Goal: Information Seeking & Learning: Check status

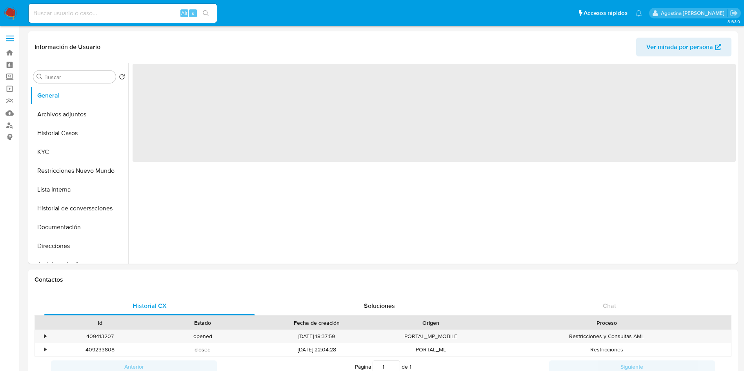
select select "10"
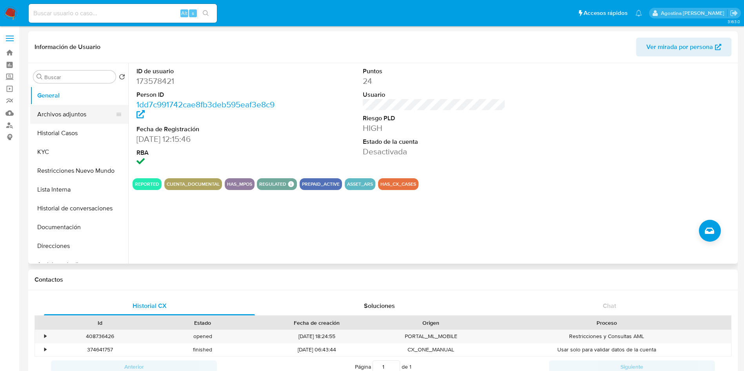
click at [71, 116] on button "Archivos adjuntos" at bounding box center [76, 114] width 92 height 19
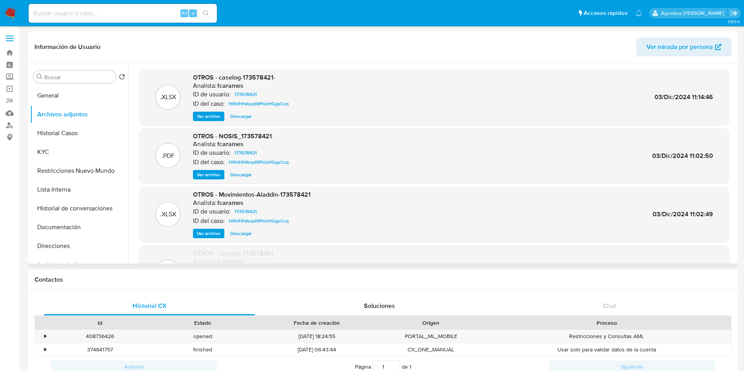
click at [205, 121] on div ".XLSX OTROS - caselog-173578421- Analista: fcarames ID de usuario: 173578421 ID…" at bounding box center [434, 97] width 590 height 56
click at [200, 117] on span "Ver archivo" at bounding box center [209, 117] width 24 height 8
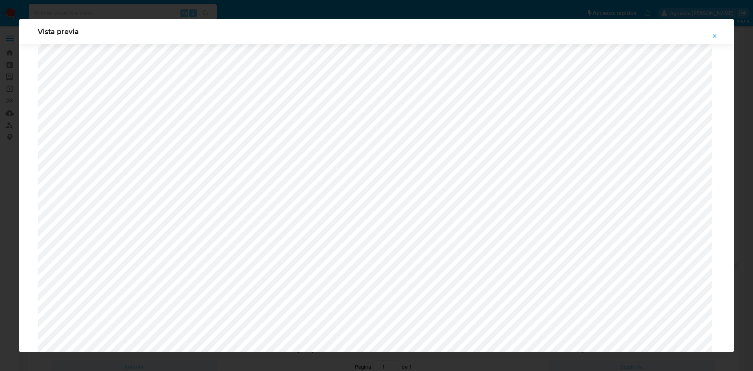
scroll to position [455, 0]
click at [712, 37] on icon "Attachment preview" at bounding box center [714, 36] width 6 height 6
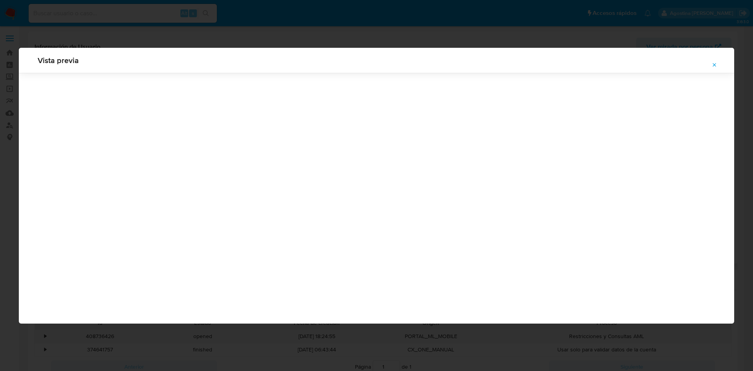
scroll to position [0, 0]
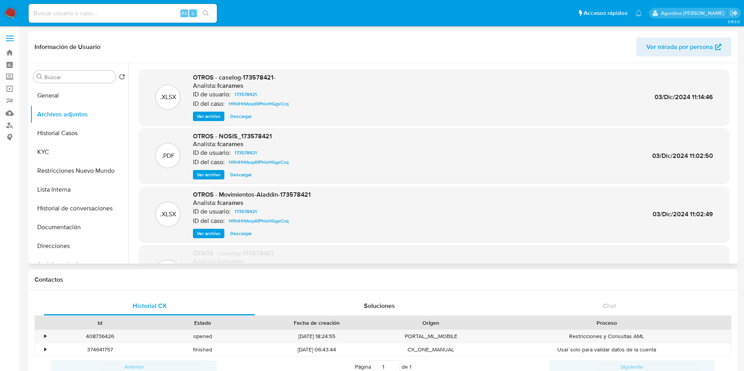
click at [207, 118] on span "Ver archivo" at bounding box center [209, 117] width 24 height 8
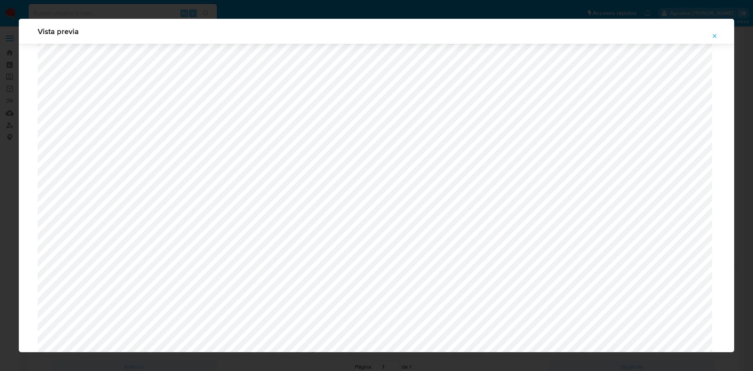
scroll to position [337, 0]
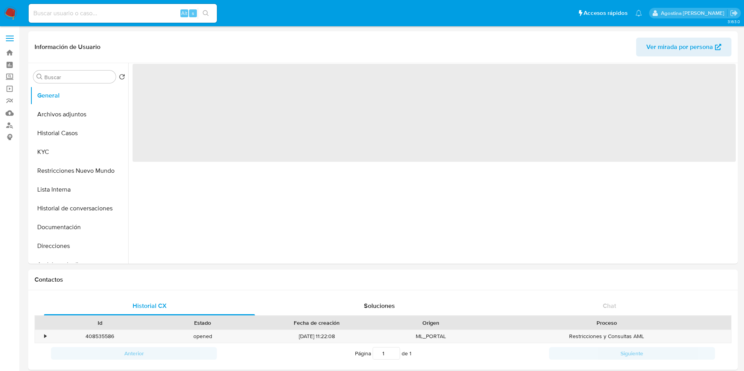
select select "10"
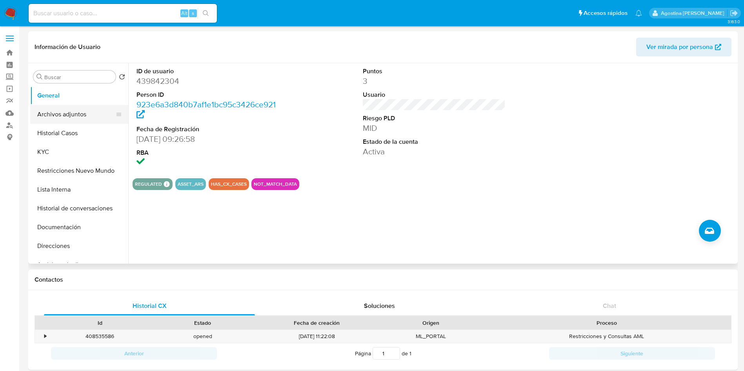
click at [97, 105] on button "Archivos adjuntos" at bounding box center [76, 114] width 92 height 19
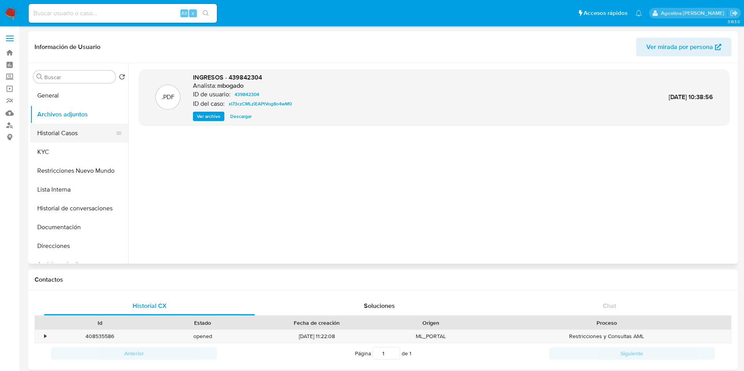
click at [79, 136] on button "Historial Casos" at bounding box center [76, 133] width 92 height 19
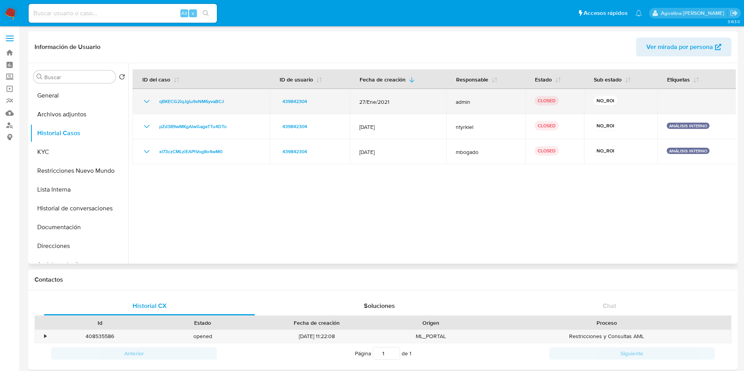
click at [143, 102] on icon "Mostrar/Ocultar" at bounding box center [146, 101] width 9 height 9
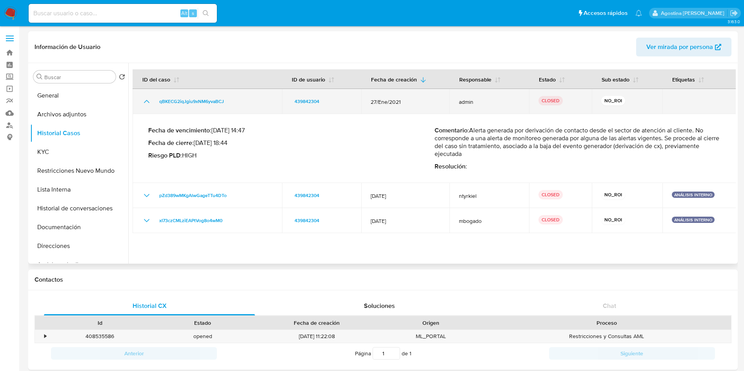
click at [144, 101] on icon "Mostrar/Ocultar" at bounding box center [146, 101] width 9 height 9
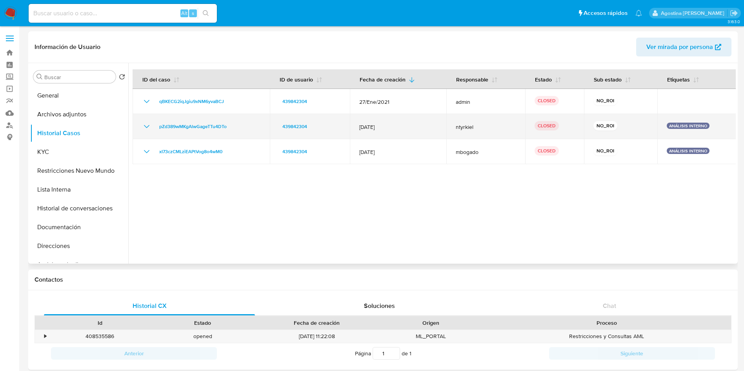
click at [144, 125] on icon "Mostrar/Ocultar" at bounding box center [146, 126] width 5 height 3
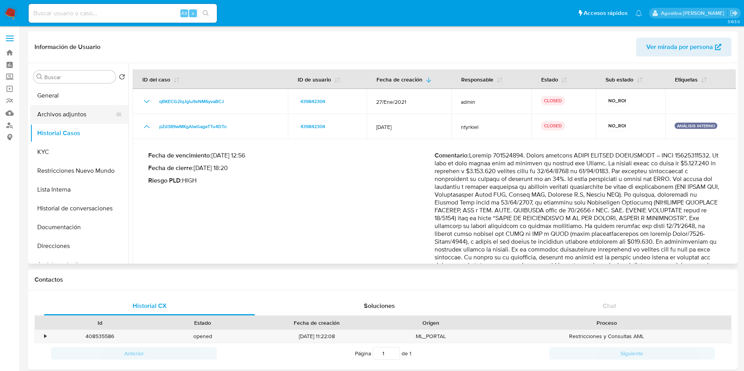
click at [87, 114] on button "Archivos adjuntos" at bounding box center [76, 114] width 92 height 19
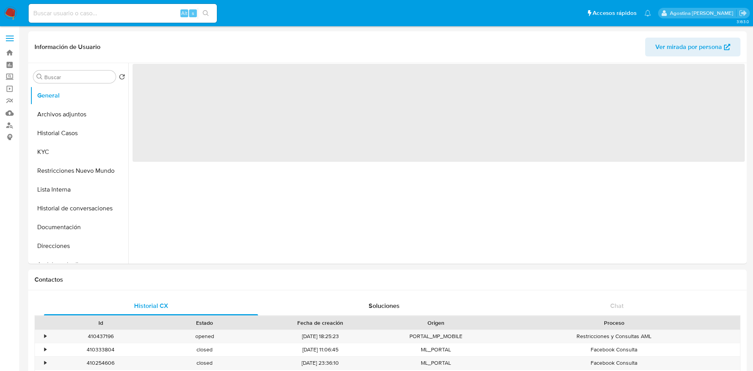
select select "10"
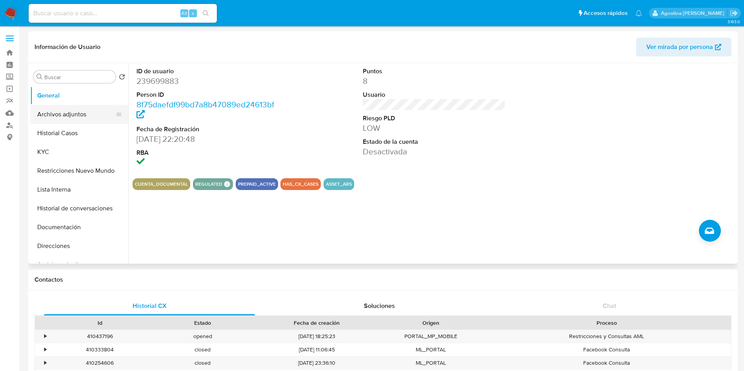
click at [80, 111] on button "Archivos adjuntos" at bounding box center [76, 114] width 92 height 19
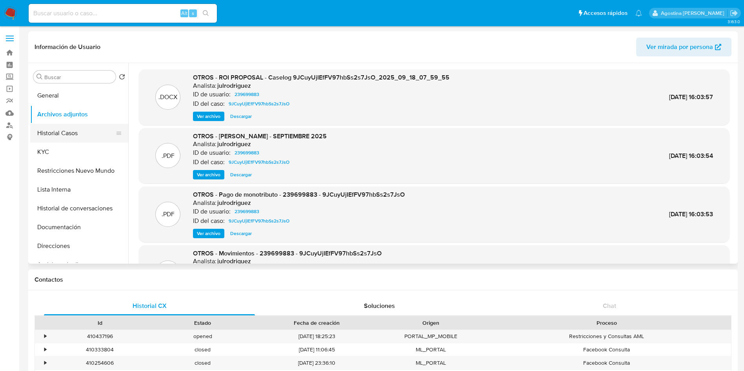
click at [82, 129] on button "Historial Casos" at bounding box center [76, 133] width 92 height 19
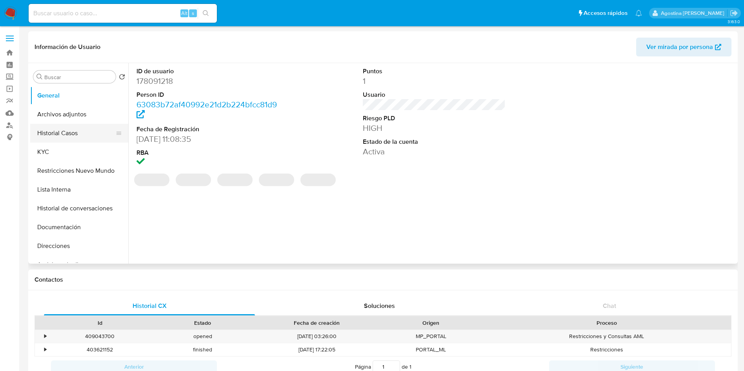
select select "10"
click at [88, 133] on button "Historial Casos" at bounding box center [76, 133] width 92 height 19
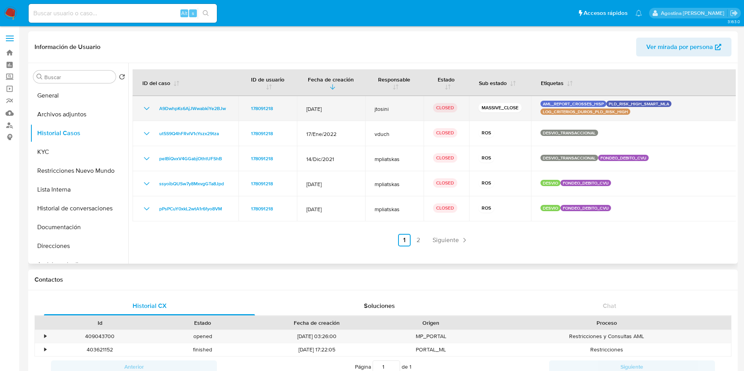
click at [149, 109] on icon "Mostrar/Ocultar" at bounding box center [146, 108] width 9 height 9
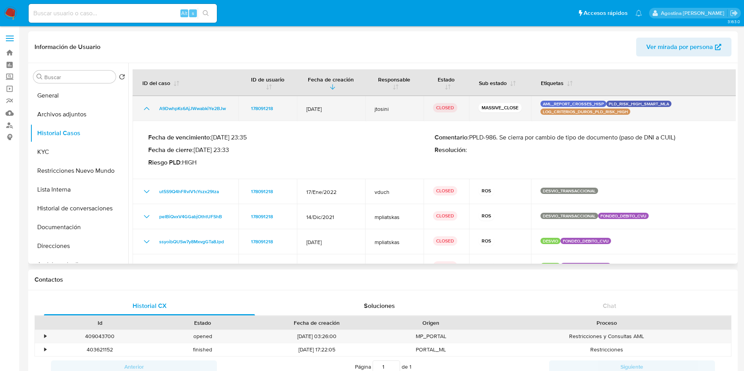
click at [147, 106] on icon "Mostrar/Ocultar" at bounding box center [146, 108] width 9 height 9
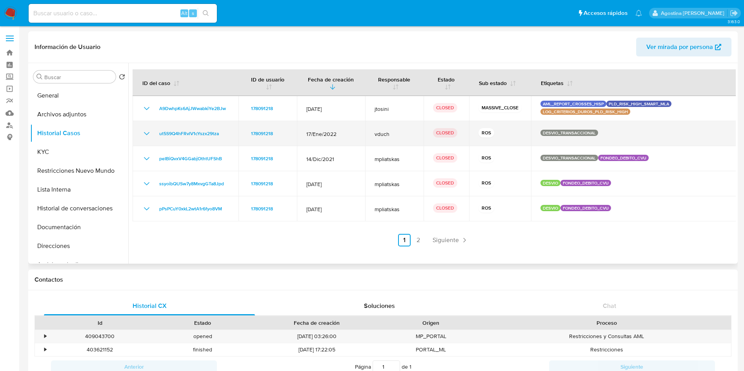
drag, startPoint x: 150, startPoint y: 127, endPoint x: 145, endPoint y: 127, distance: 4.4
click at [147, 127] on td "ut5S9Q4hFRvlV1cYszx29tza" at bounding box center [186, 133] width 106 height 25
click at [145, 134] on icon "Mostrar/Ocultar" at bounding box center [146, 133] width 9 height 9
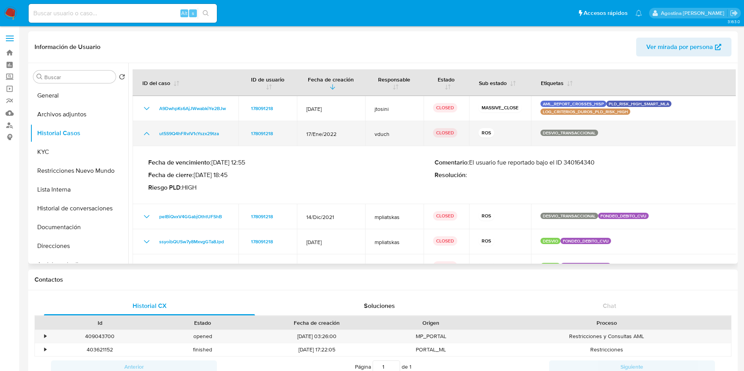
click at [145, 134] on icon "Mostrar/Ocultar" at bounding box center [146, 133] width 9 height 9
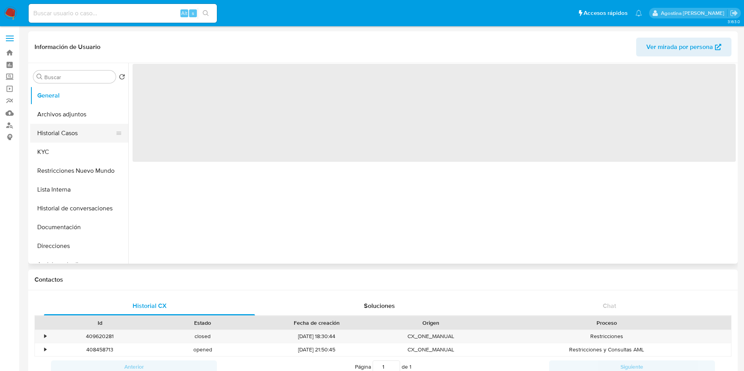
select select "10"
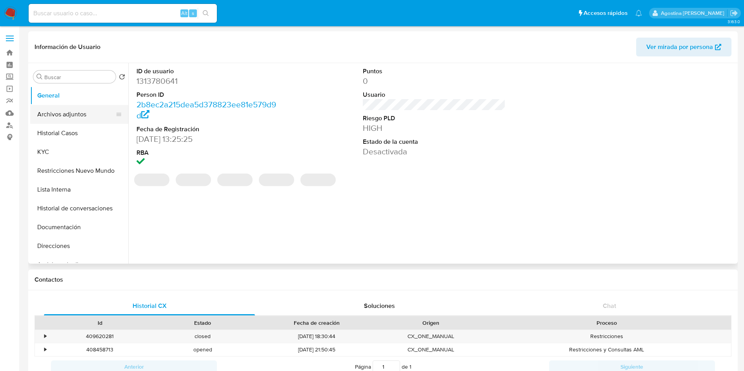
click at [61, 115] on button "Archivos adjuntos" at bounding box center [76, 114] width 92 height 19
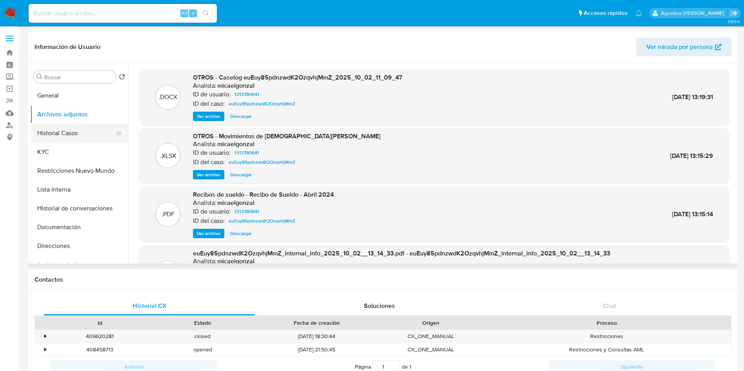
click at [96, 129] on button "Historial Casos" at bounding box center [76, 133] width 92 height 19
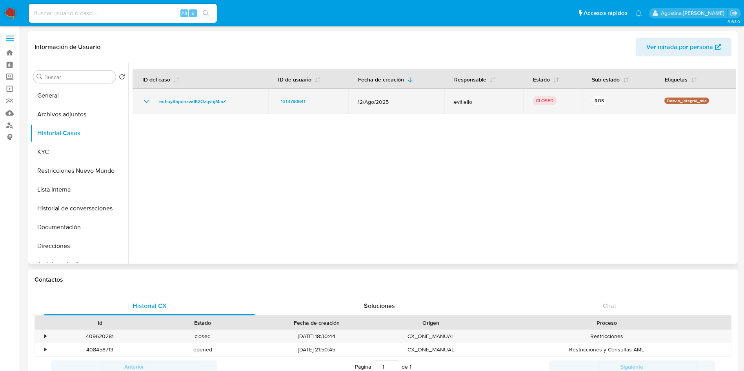
click at [147, 102] on icon "Mostrar/Ocultar" at bounding box center [146, 101] width 5 height 3
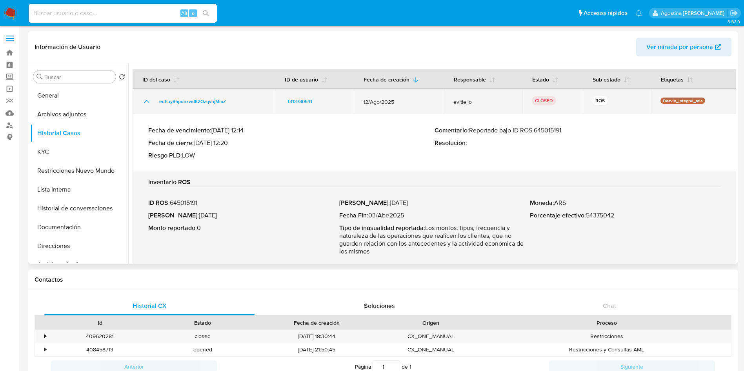
click at [147, 102] on icon "Mostrar/Ocultar" at bounding box center [146, 101] width 9 height 9
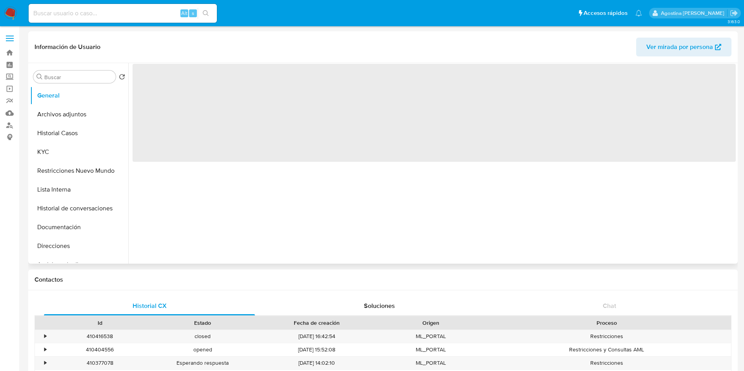
select select "10"
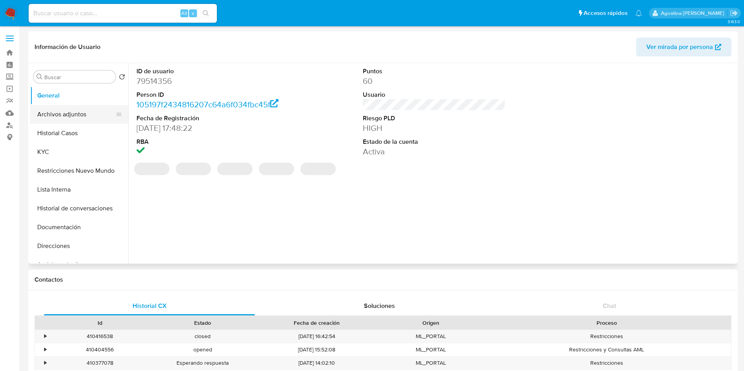
click at [83, 113] on button "Archivos adjuntos" at bounding box center [76, 114] width 92 height 19
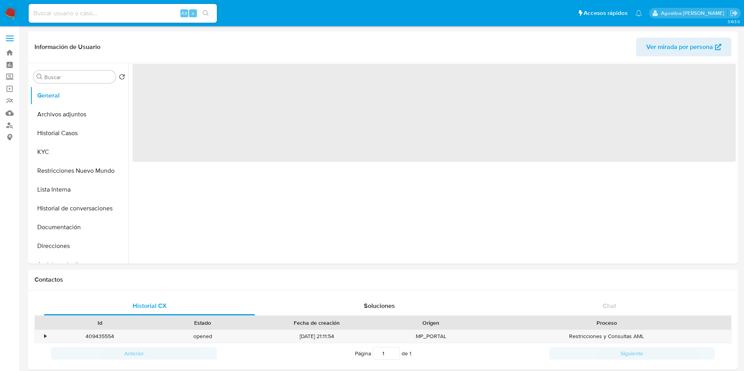
select select "10"
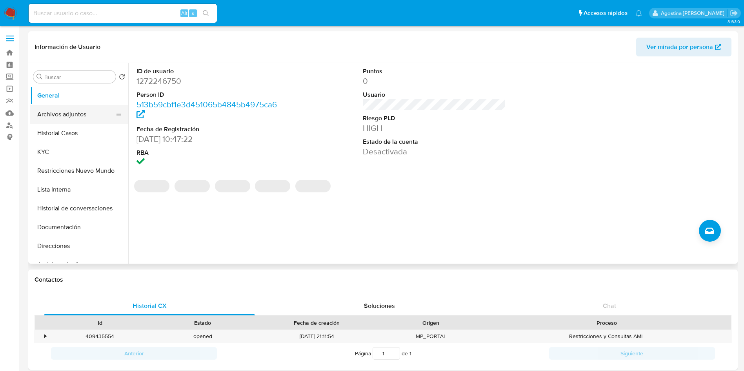
click at [78, 114] on button "Archivos adjuntos" at bounding box center [76, 114] width 92 height 19
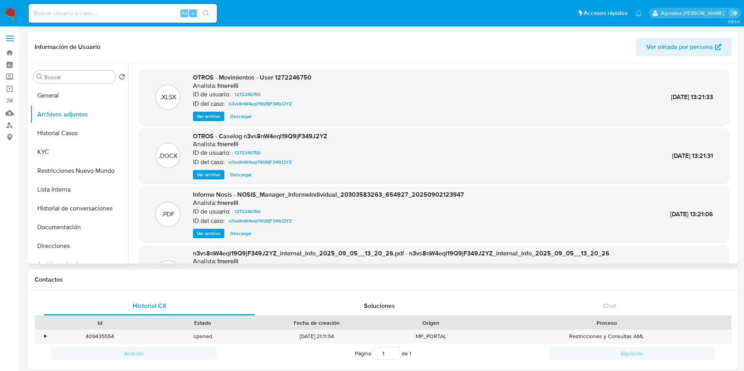
click at [209, 174] on span "Ver archivo" at bounding box center [209, 175] width 24 height 8
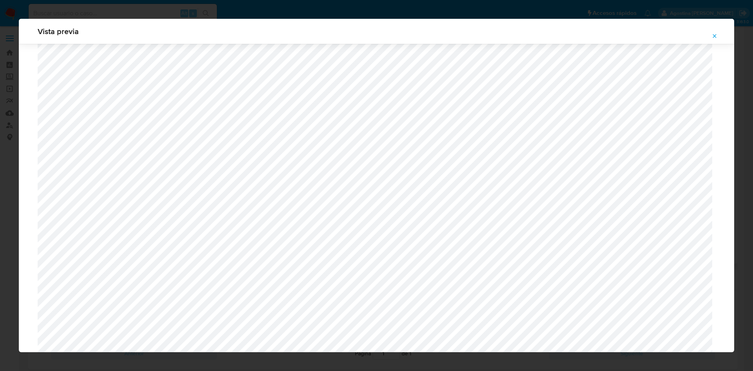
scroll to position [572, 0]
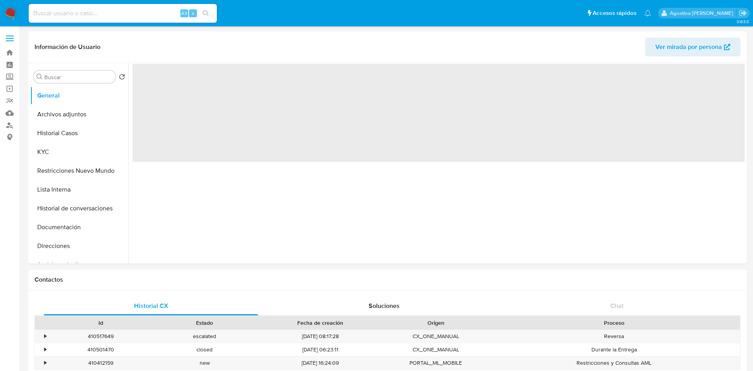
select select "10"
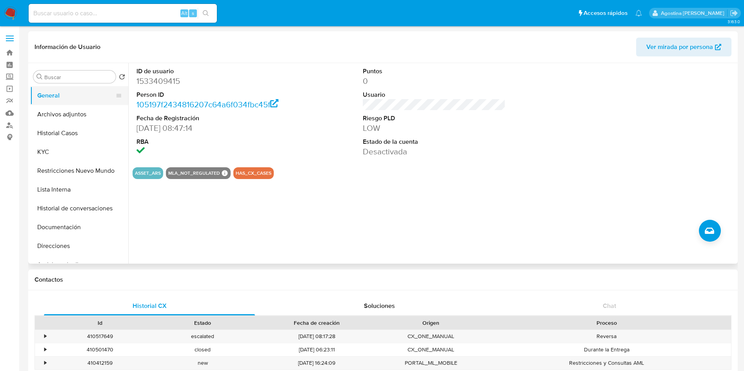
click at [58, 96] on button "General" at bounding box center [76, 95] width 92 height 19
click at [71, 111] on button "Archivos adjuntos" at bounding box center [76, 114] width 92 height 19
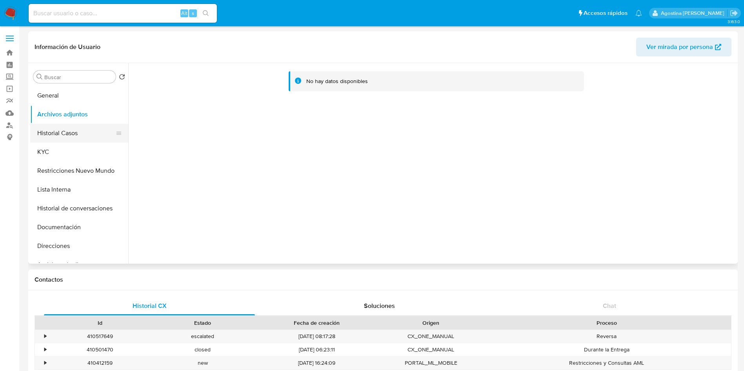
click at [61, 140] on button "Historial Casos" at bounding box center [76, 133] width 92 height 19
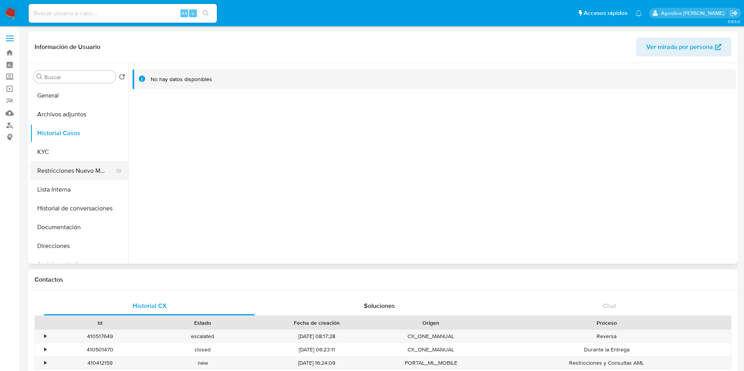
click at [69, 162] on button "Restricciones Nuevo Mundo" at bounding box center [76, 171] width 92 height 19
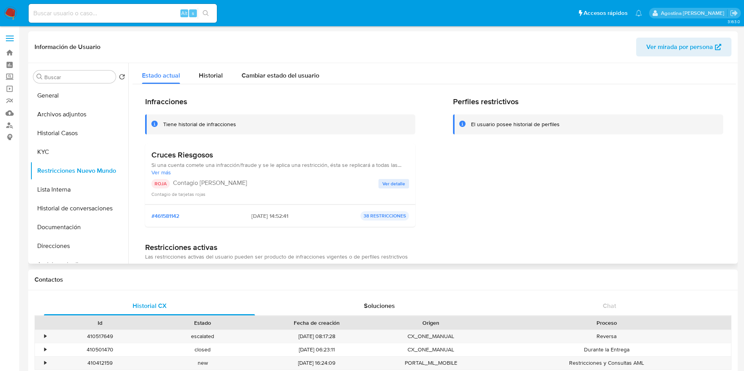
click at [378, 180] on button "Ver detalle" at bounding box center [393, 183] width 31 height 9
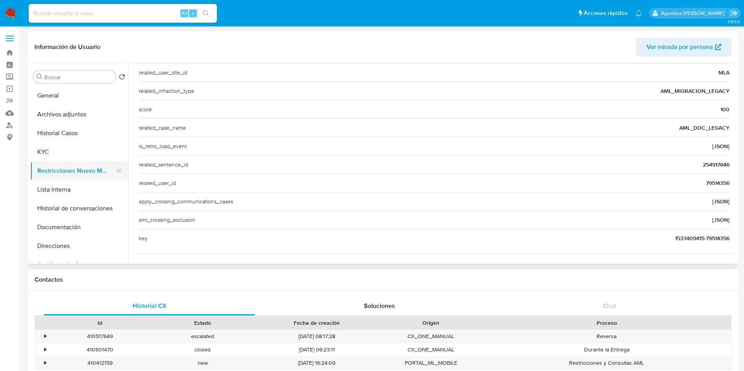
click at [84, 170] on button "Restricciones Nuevo Mundo" at bounding box center [76, 171] width 92 height 19
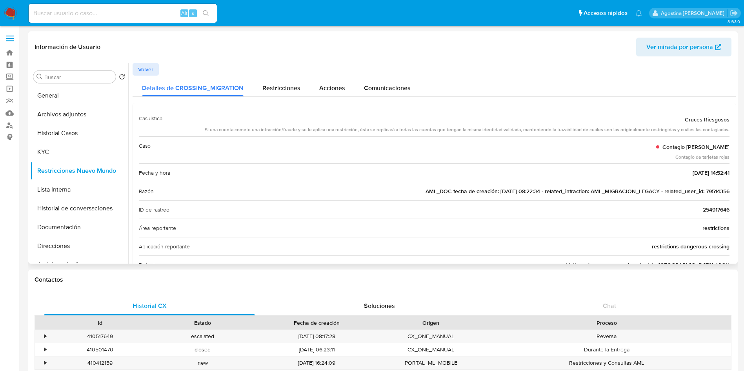
click at [147, 64] on span "Volver" at bounding box center [145, 69] width 15 height 11
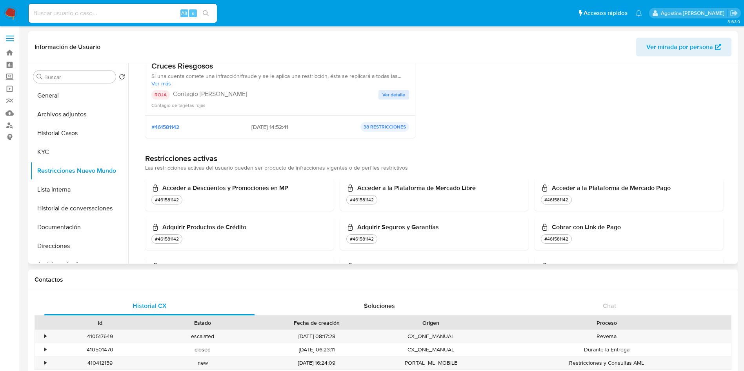
scroll to position [118, 0]
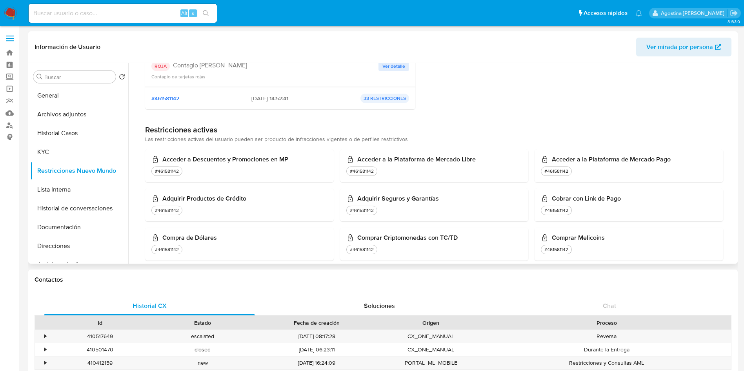
click at [399, 68] on span "Ver detalle" at bounding box center [393, 66] width 23 height 8
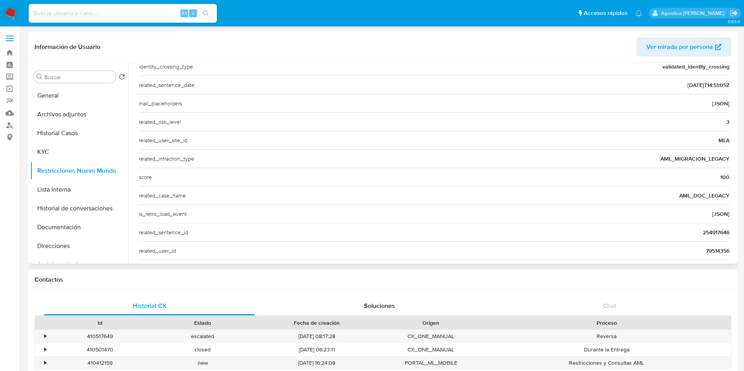
scroll to position [294, 0]
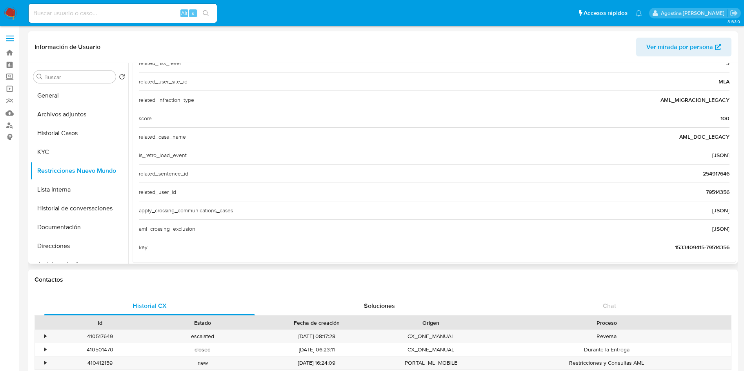
click at [711, 191] on span "79514356" at bounding box center [718, 192] width 24 height 8
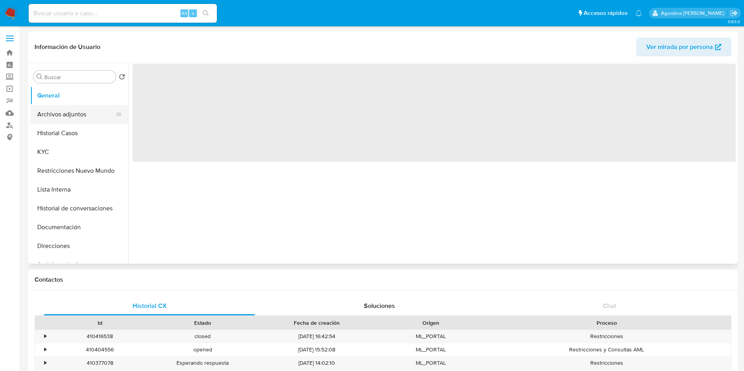
select select "10"
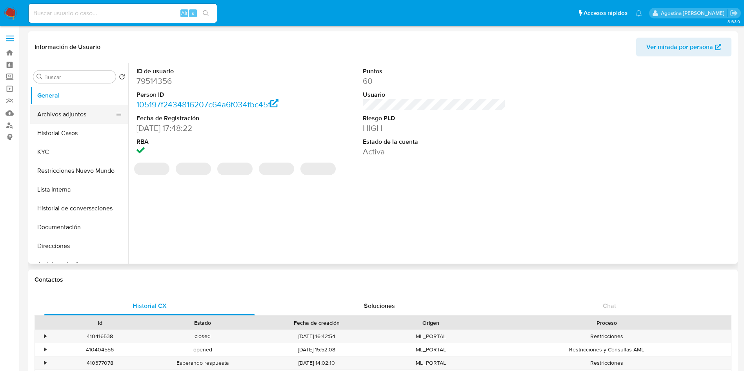
click at [54, 120] on button "Archivos adjuntos" at bounding box center [76, 114] width 92 height 19
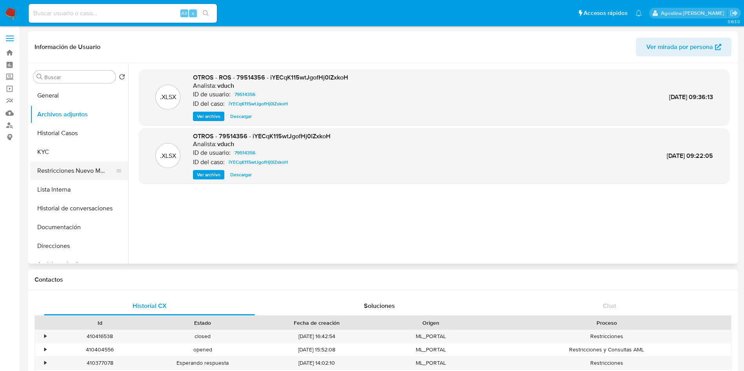
click at [88, 165] on button "Restricciones Nuevo Mundo" at bounding box center [76, 171] width 92 height 19
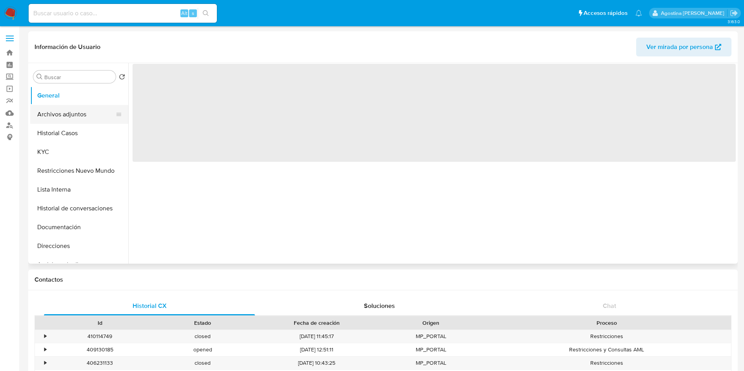
click at [95, 114] on button "Archivos adjuntos" at bounding box center [76, 114] width 92 height 19
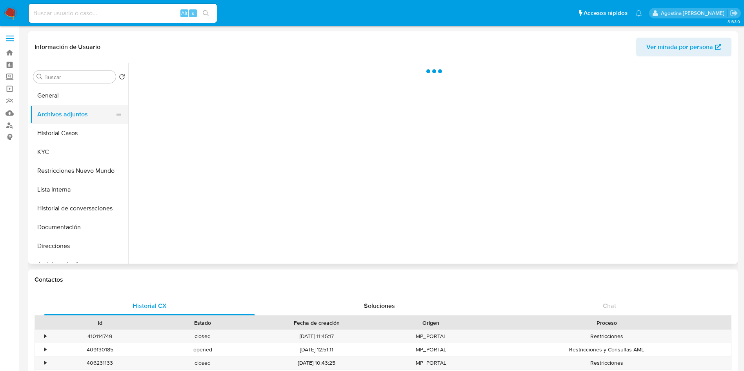
select select "10"
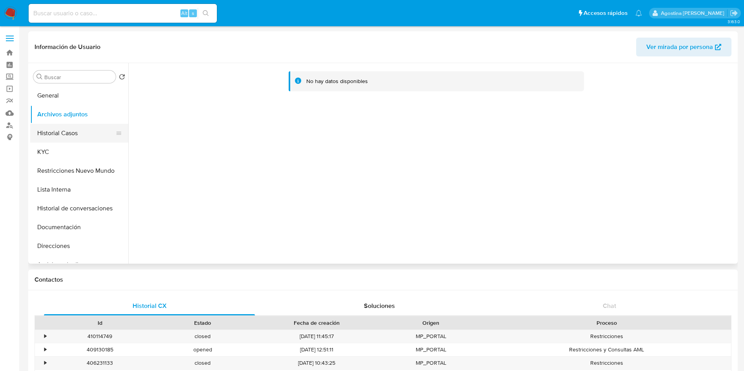
click at [72, 138] on button "Historial Casos" at bounding box center [76, 133] width 92 height 19
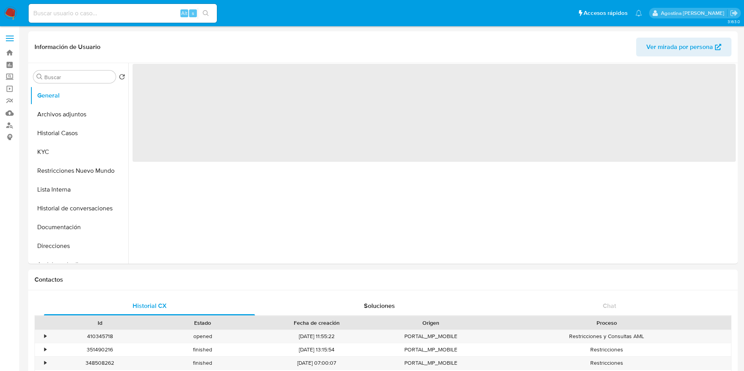
select select "10"
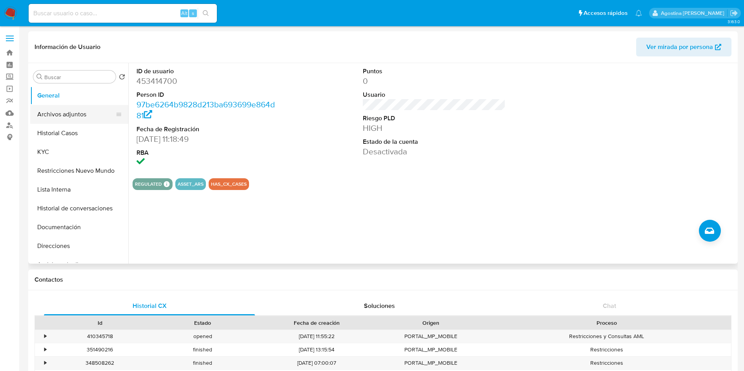
click at [98, 115] on button "Archivos adjuntos" at bounding box center [76, 114] width 92 height 19
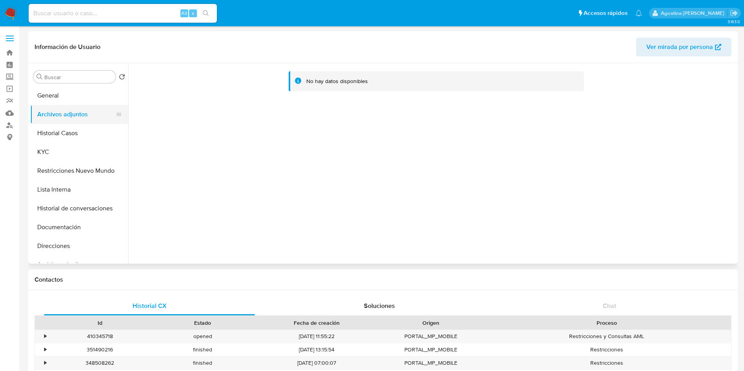
click at [33, 123] on button "Archivos adjuntos" at bounding box center [76, 114] width 92 height 19
click at [45, 132] on button "Historial Casos" at bounding box center [76, 133] width 92 height 19
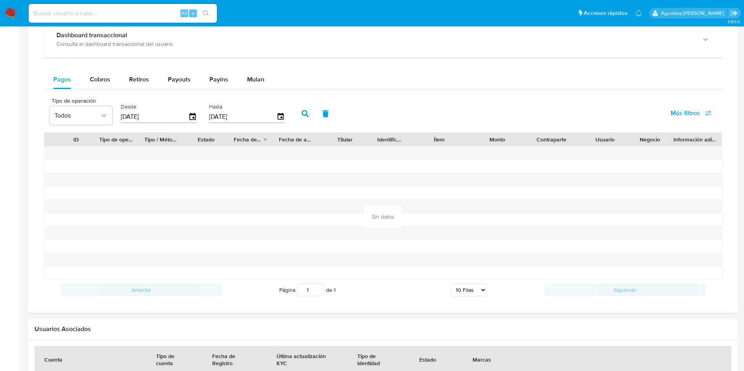
scroll to position [675, 0]
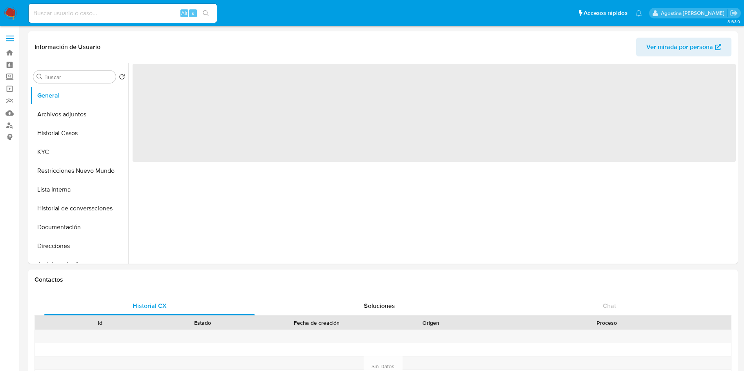
select select "10"
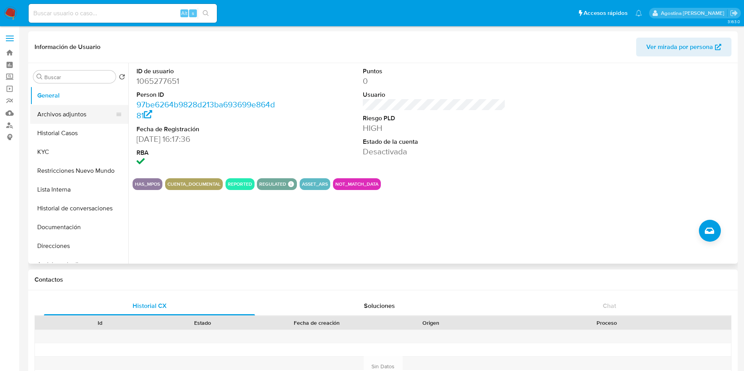
click at [84, 120] on button "Archivos adjuntos" at bounding box center [76, 114] width 92 height 19
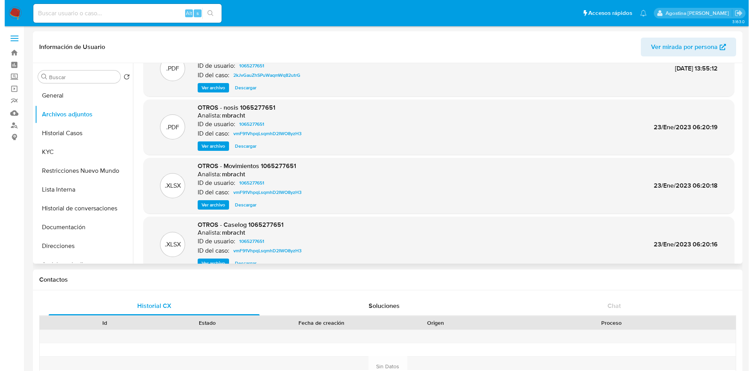
scroll to position [44, 0]
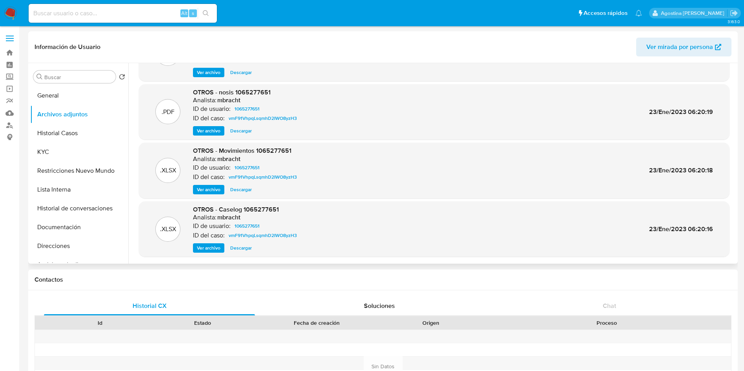
click at [217, 248] on span "Ver archivo" at bounding box center [209, 248] width 24 height 8
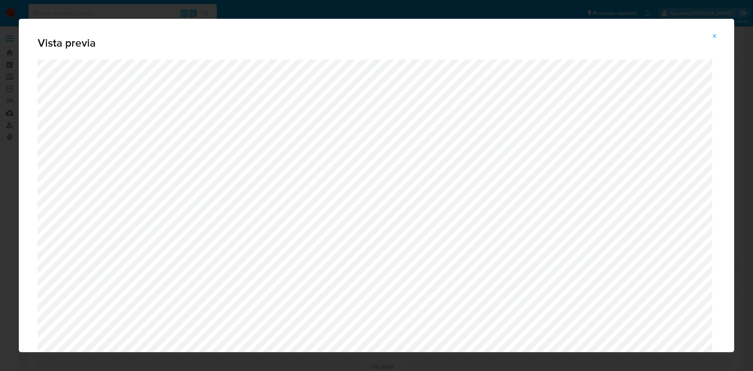
scroll to position [396, 0]
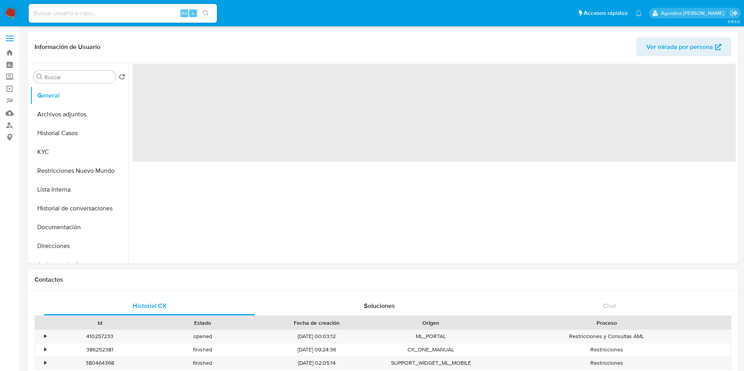
select select "10"
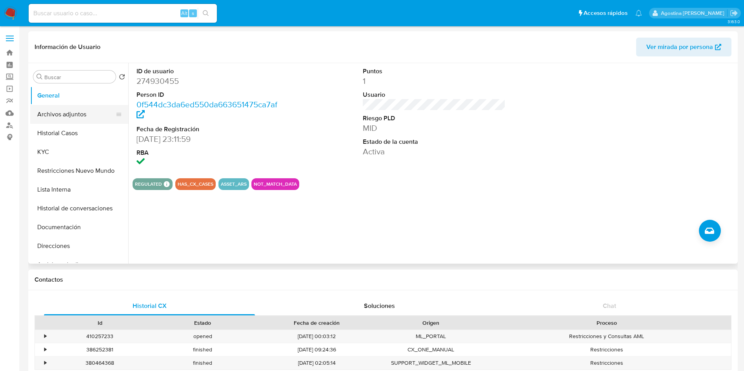
click at [62, 113] on button "Archivos adjuntos" at bounding box center [76, 114] width 92 height 19
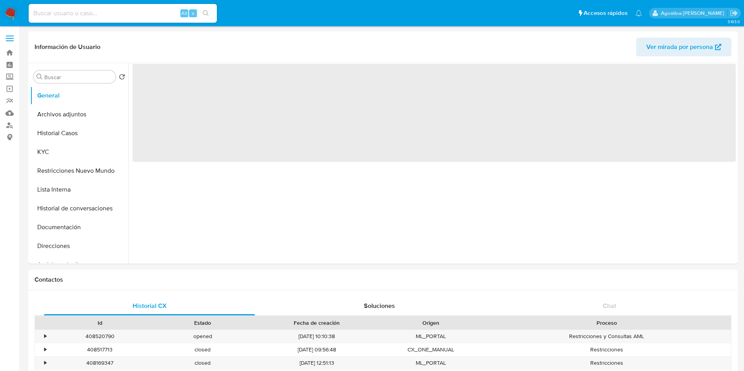
select select "10"
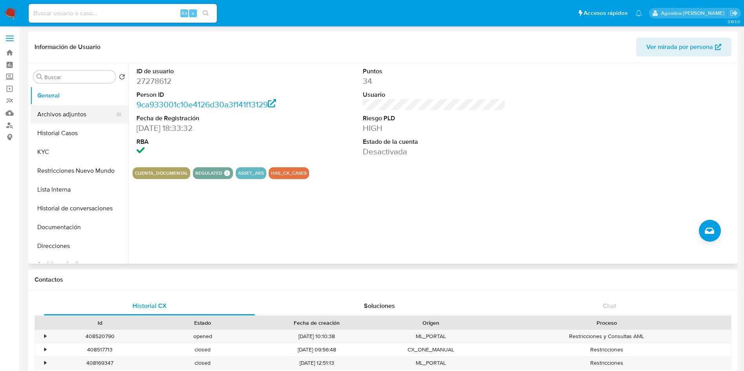
click at [95, 111] on button "Archivos adjuntos" at bounding box center [76, 114] width 92 height 19
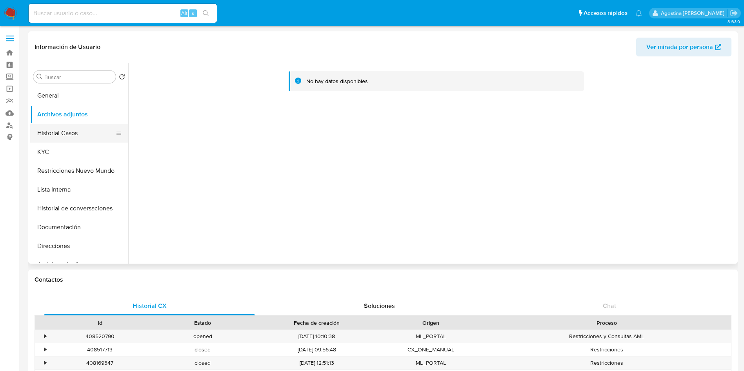
click at [80, 131] on button "Historial Casos" at bounding box center [76, 133] width 92 height 19
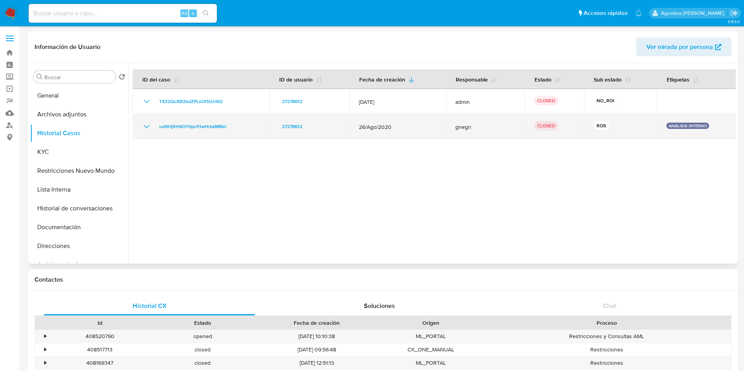
click at [143, 126] on icon "Mostrar/Ocultar" at bounding box center [146, 126] width 9 height 9
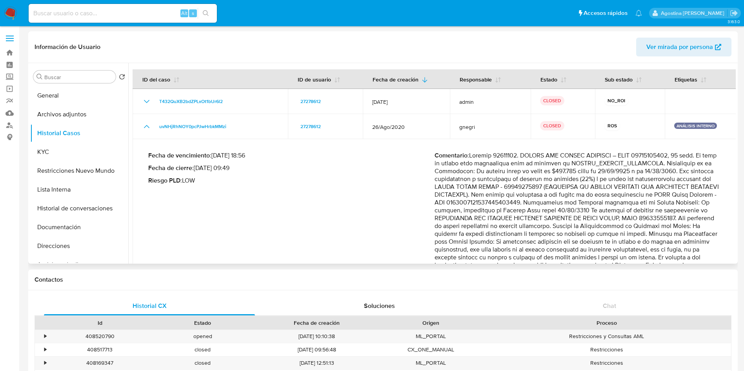
scroll to position [42, 0]
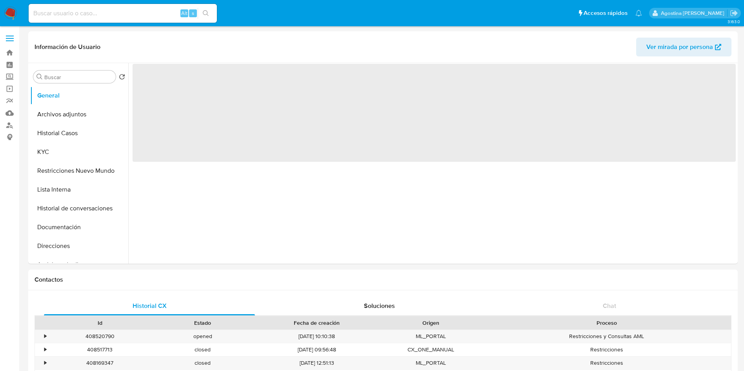
select select "10"
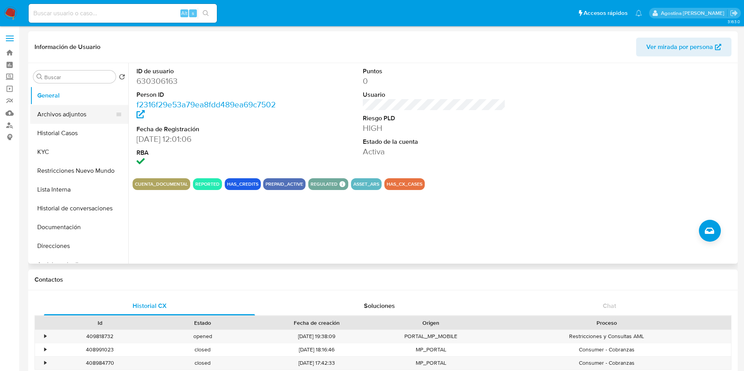
click at [70, 114] on button "Archivos adjuntos" at bounding box center [76, 114] width 92 height 19
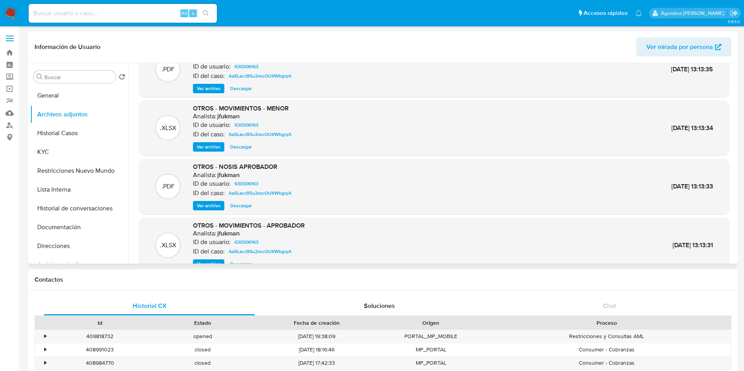
scroll to position [66, 0]
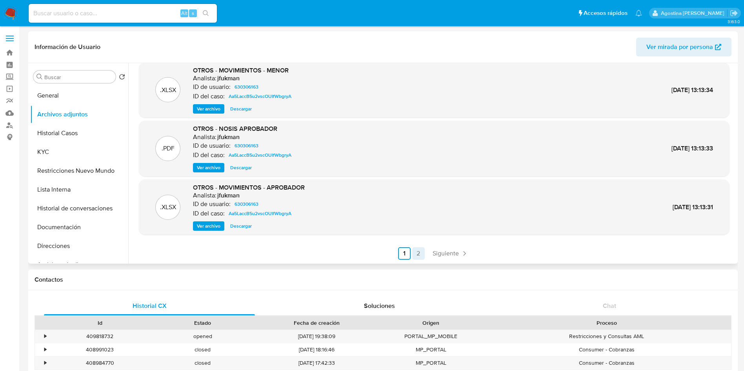
click at [413, 251] on link "2" at bounding box center [418, 253] width 13 height 13
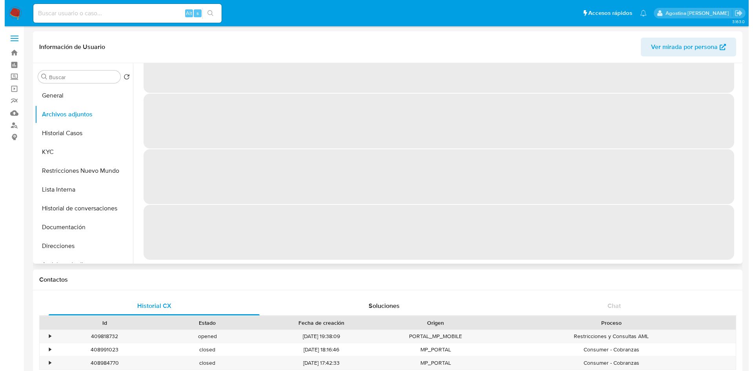
scroll to position [0, 0]
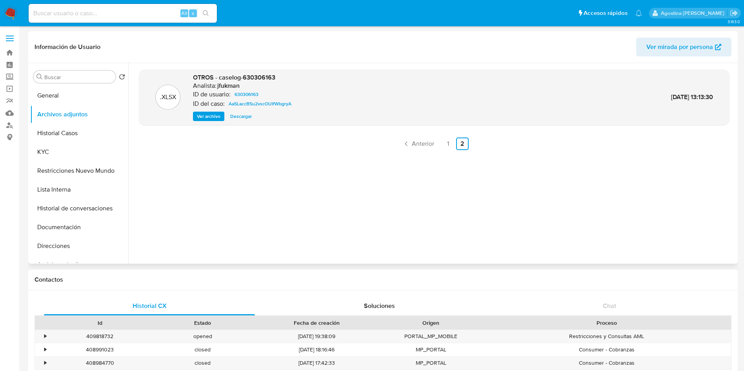
click at [216, 116] on span "Ver archivo" at bounding box center [209, 117] width 24 height 8
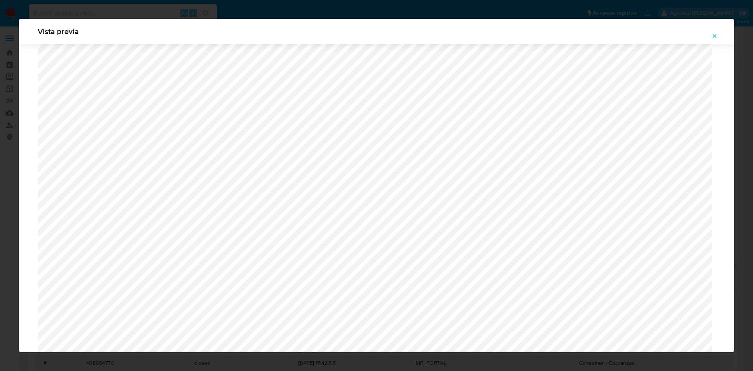
scroll to position [455, 0]
drag, startPoint x: 705, startPoint y: 21, endPoint x: 708, endPoint y: 26, distance: 5.9
click at [705, 21] on div "Vista previa" at bounding box center [376, 31] width 715 height 25
click at [712, 31] on span "Attachment preview" at bounding box center [714, 36] width 6 height 11
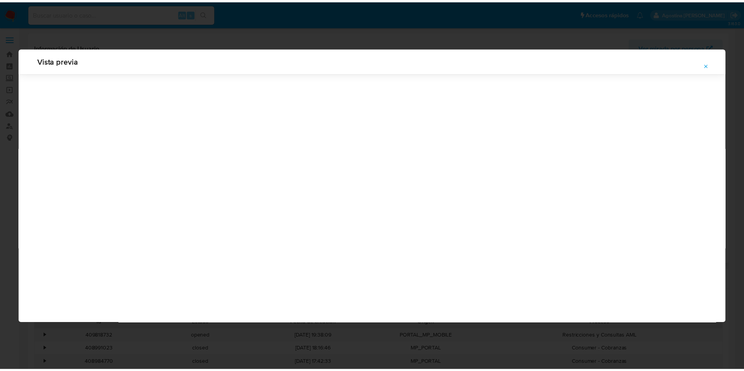
scroll to position [0, 0]
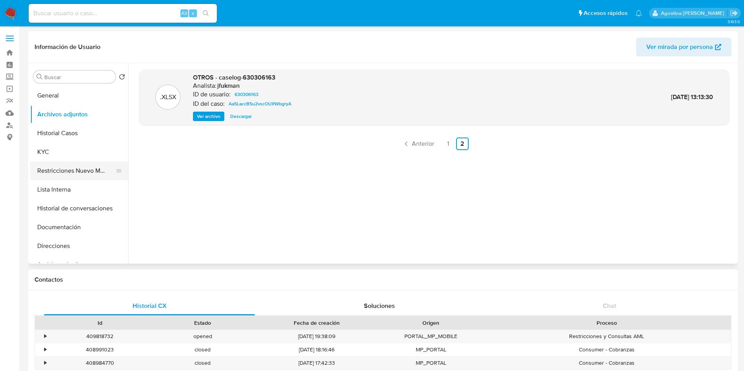
click at [92, 166] on button "Restricciones Nuevo Mundo" at bounding box center [76, 171] width 92 height 19
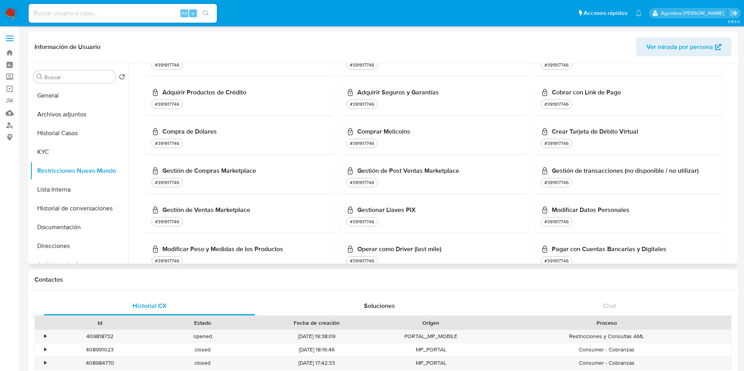
scroll to position [235, 0]
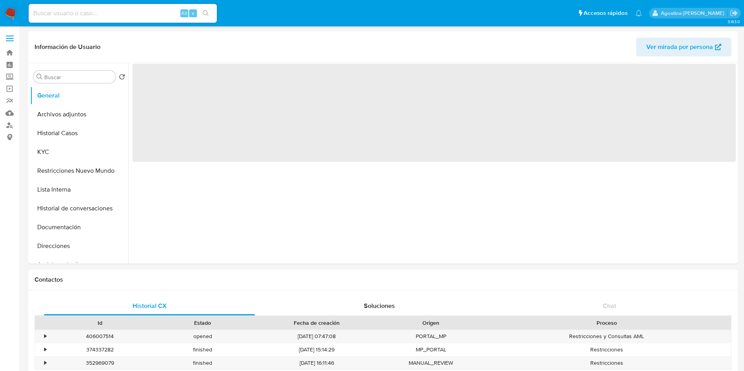
select select "10"
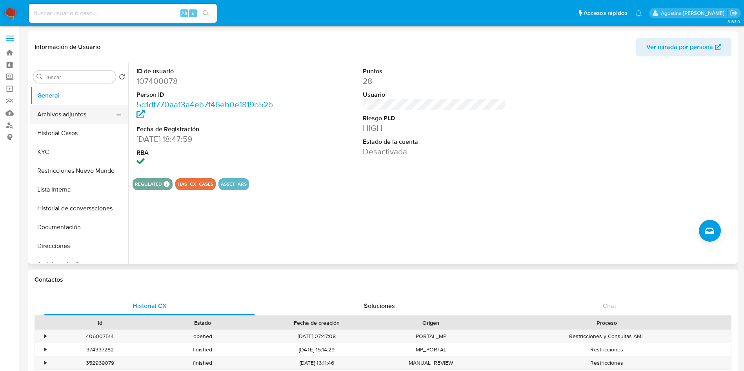
click at [100, 110] on button "Archivos adjuntos" at bounding box center [76, 114] width 92 height 19
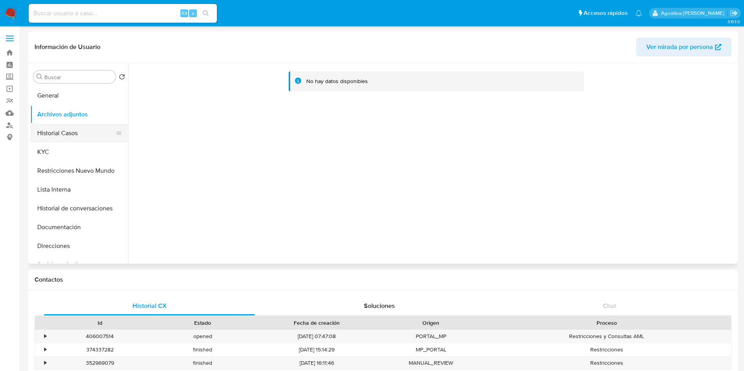
click at [88, 129] on button "Historial Casos" at bounding box center [76, 133] width 92 height 19
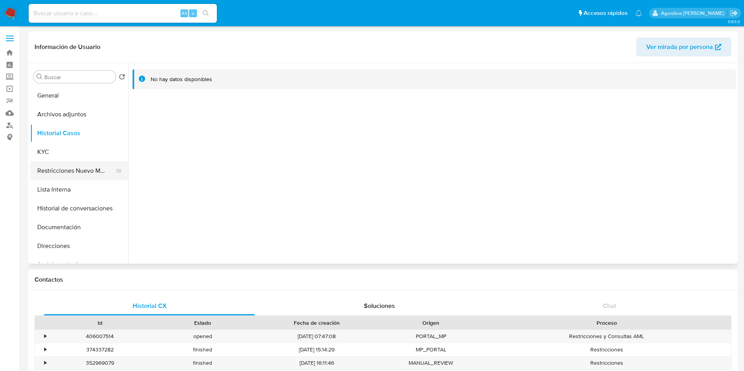
click at [85, 170] on button "Restricciones Nuevo Mundo" at bounding box center [76, 171] width 92 height 19
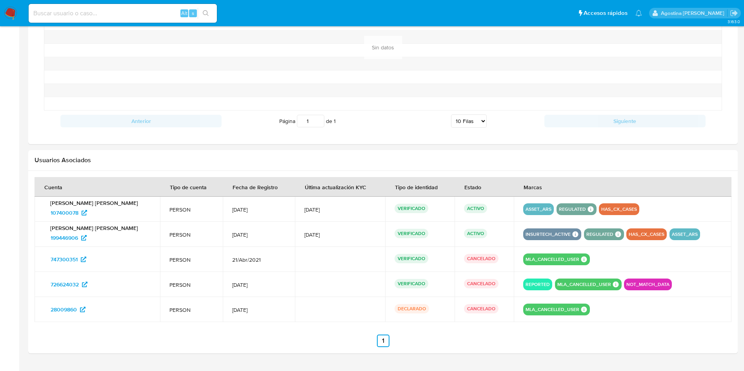
scroll to position [649, 0]
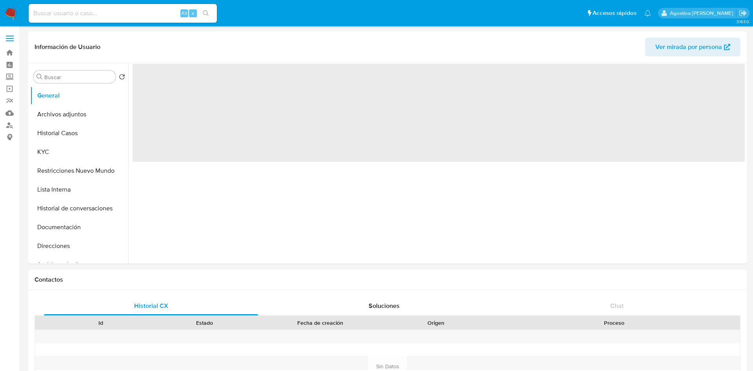
select select "10"
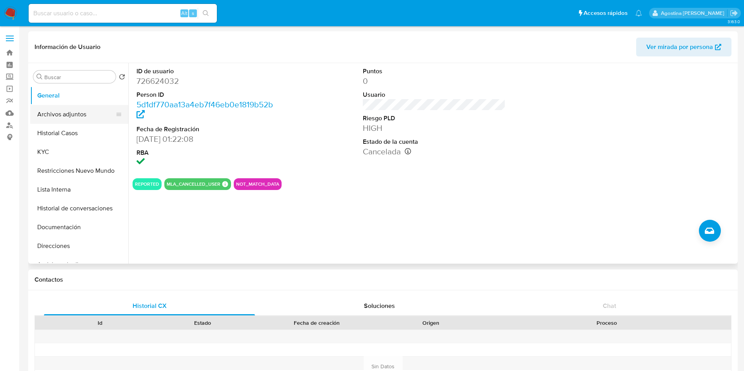
click at [72, 109] on button "Archivos adjuntos" at bounding box center [76, 114] width 92 height 19
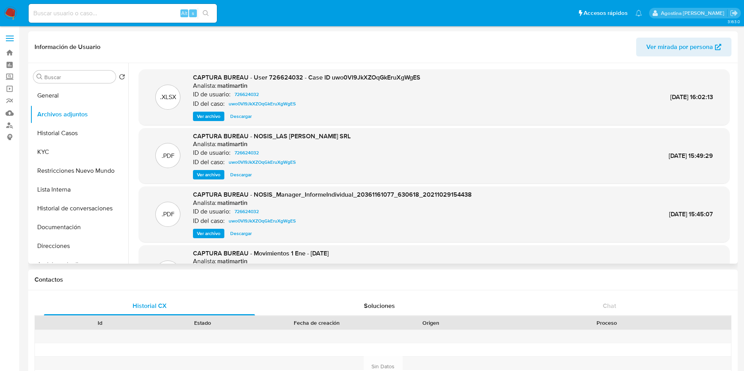
click at [216, 115] on span "Ver archivo" at bounding box center [209, 117] width 24 height 8
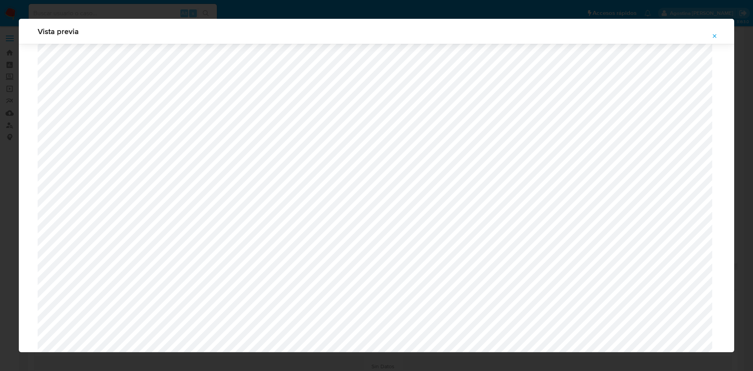
scroll to position [337, 0]
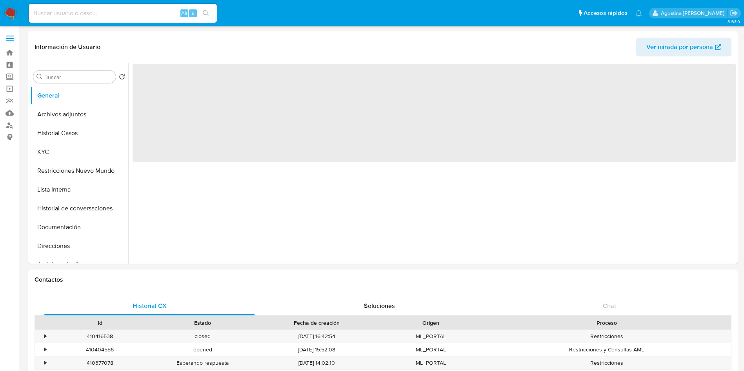
select select "10"
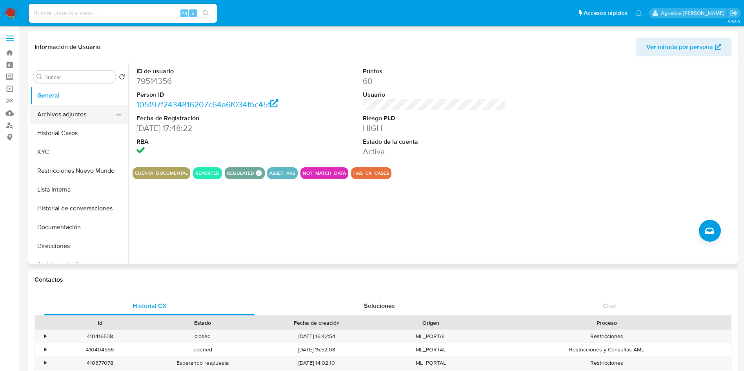
click at [81, 112] on button "Archivos adjuntos" at bounding box center [76, 114] width 92 height 19
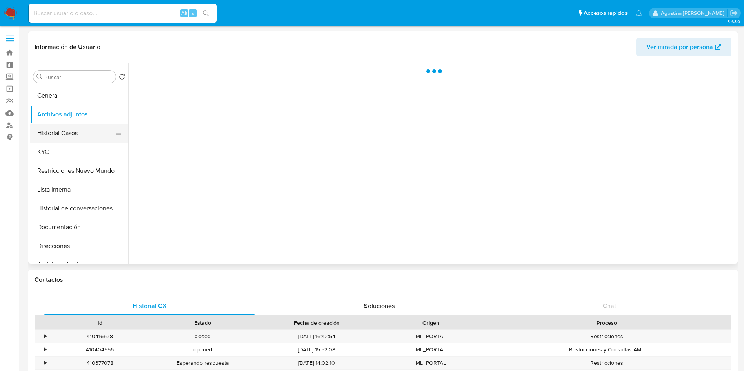
click at [95, 133] on button "Historial Casos" at bounding box center [76, 133] width 92 height 19
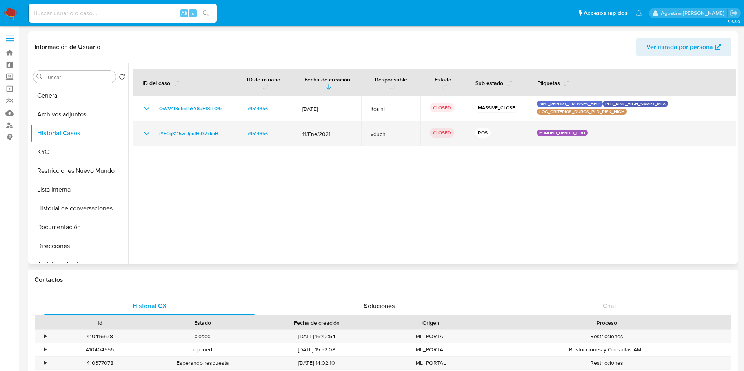
click at [144, 134] on td "iYECqK115wtJgofHj0lZxkoH" at bounding box center [184, 133] width 102 height 25
click at [145, 134] on icon "Mostrar/Ocultar" at bounding box center [146, 133] width 9 height 9
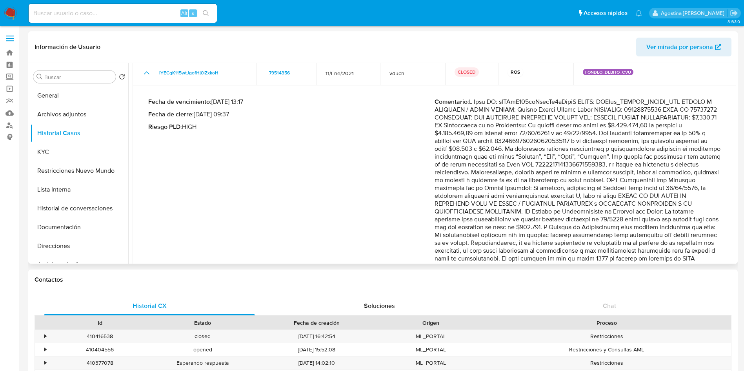
scroll to position [118, 0]
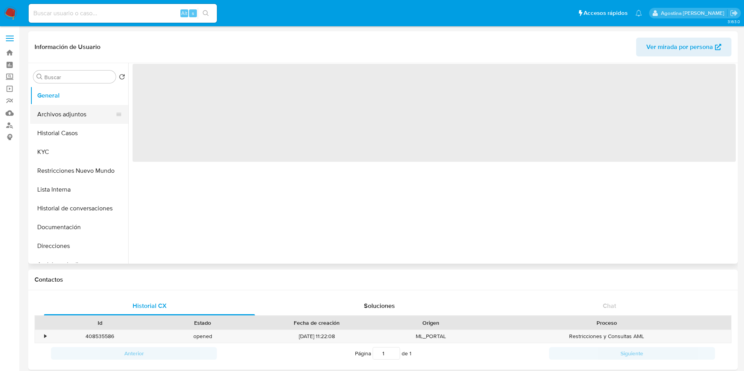
select select "10"
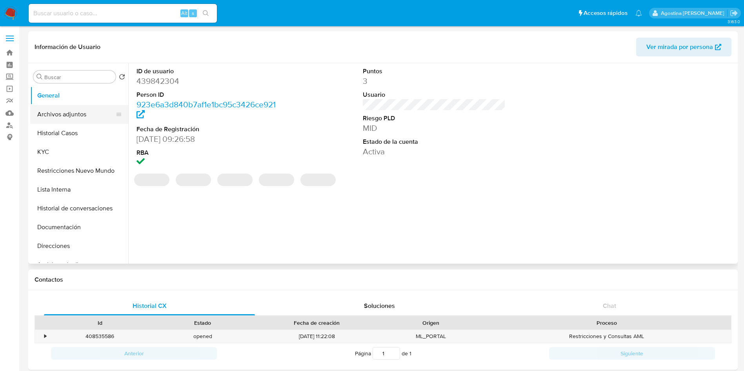
click at [83, 116] on button "Archivos adjuntos" at bounding box center [76, 114] width 92 height 19
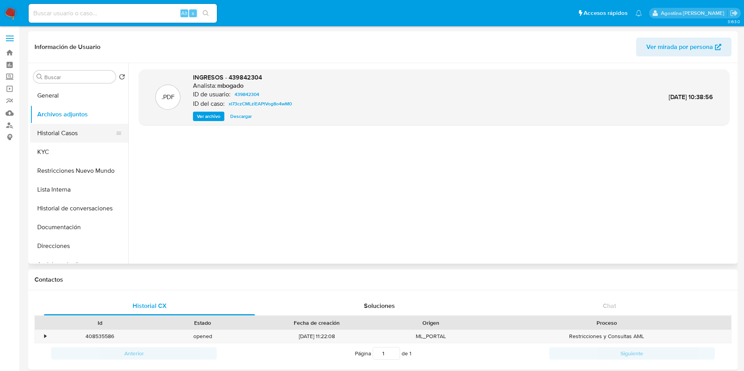
click at [78, 128] on button "Historial Casos" at bounding box center [76, 133] width 92 height 19
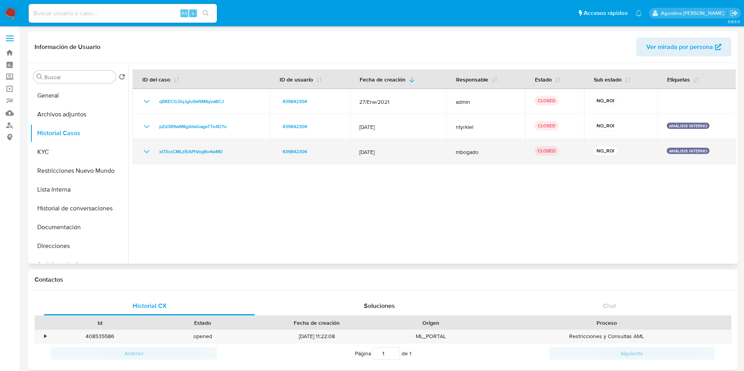
click at [145, 149] on icon "Mostrar/Ocultar" at bounding box center [146, 151] width 9 height 9
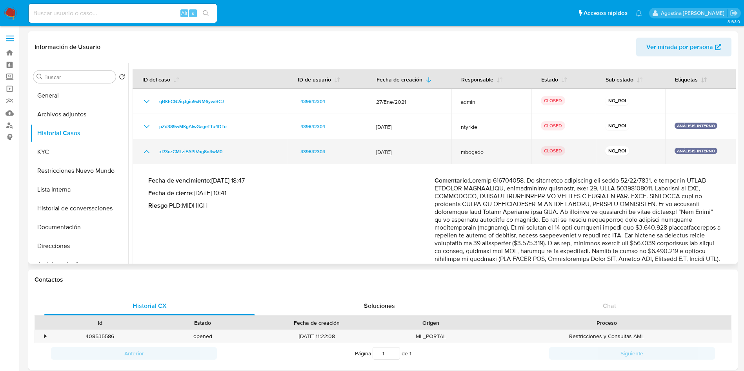
click at [143, 145] on td "xI73czCMLziEAPtVog8o4wM0" at bounding box center [210, 151] width 155 height 25
click at [151, 148] on icon "Mostrar/Ocultar" at bounding box center [146, 151] width 9 height 9
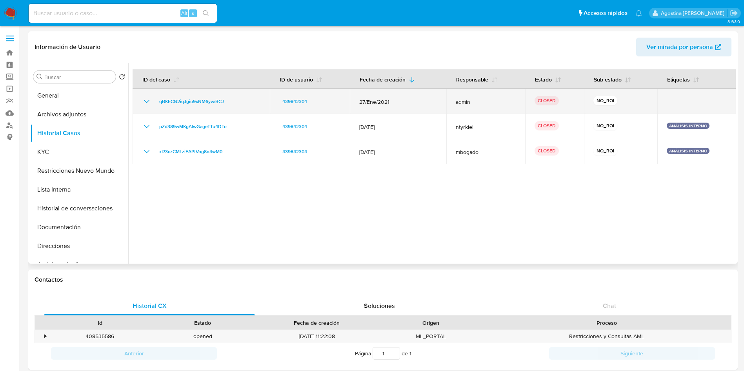
click at [145, 102] on icon "Mostrar/Ocultar" at bounding box center [146, 101] width 9 height 9
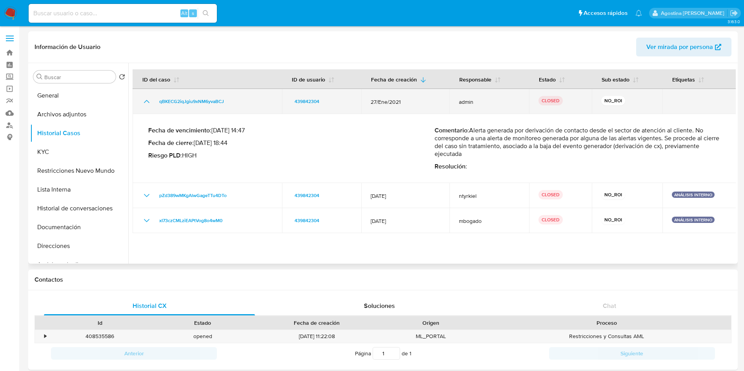
click at [145, 102] on icon "Mostrar/Ocultar" at bounding box center [146, 101] width 5 height 3
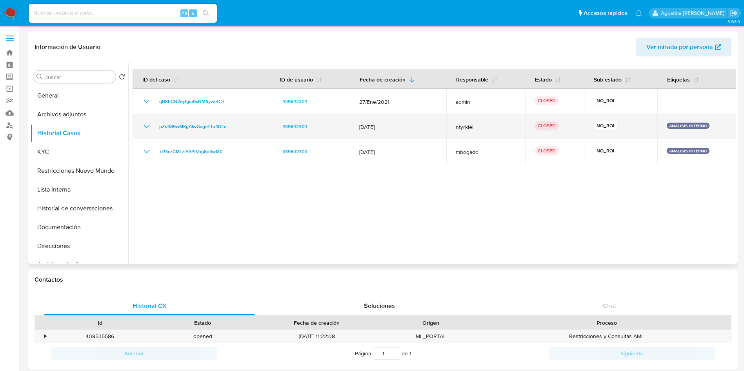
click at [145, 124] on icon "Mostrar/Ocultar" at bounding box center [146, 126] width 9 height 9
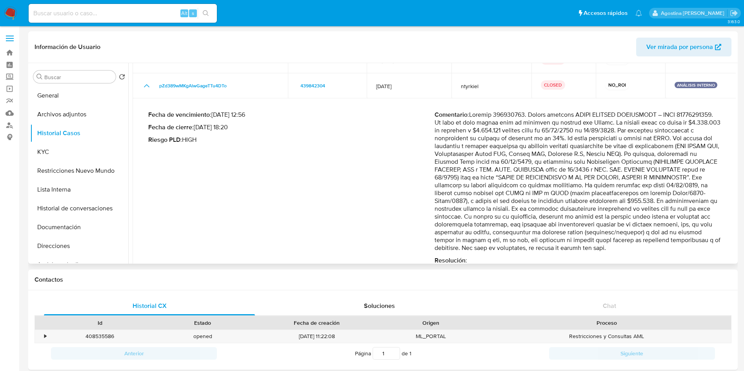
scroll to position [59, 0]
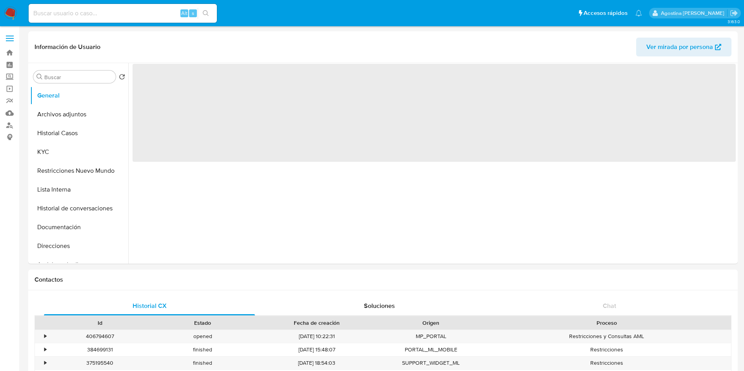
select select "10"
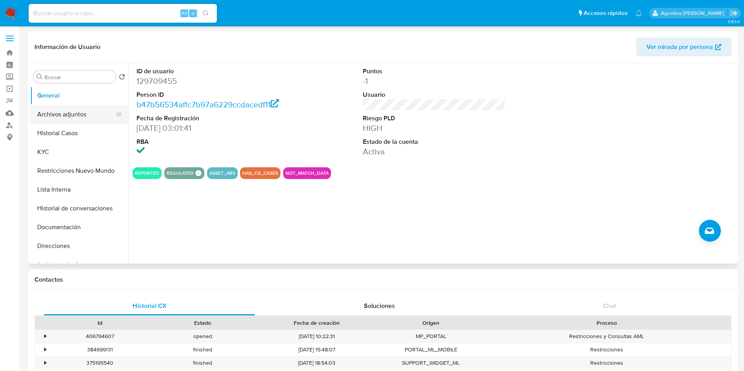
click at [94, 114] on button "Archivos adjuntos" at bounding box center [76, 114] width 92 height 19
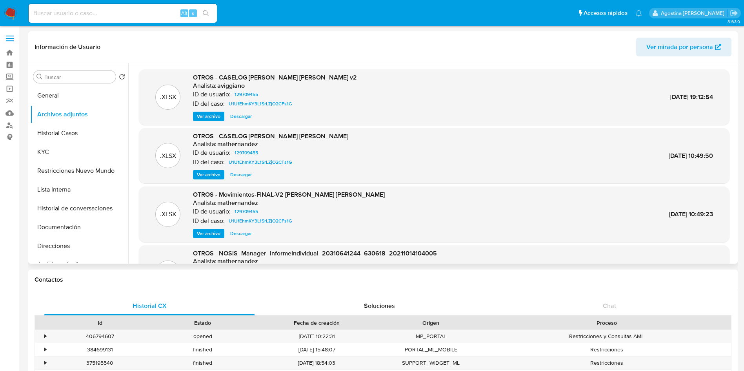
click at [205, 120] on span "Ver archivo" at bounding box center [209, 117] width 24 height 8
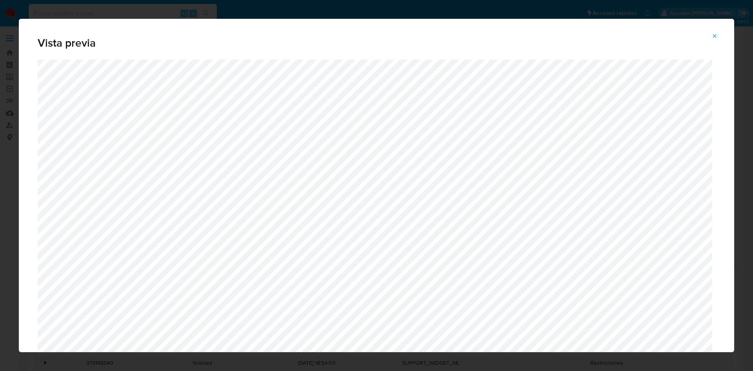
click at [714, 33] on icon "Attachment preview" at bounding box center [714, 36] width 6 height 6
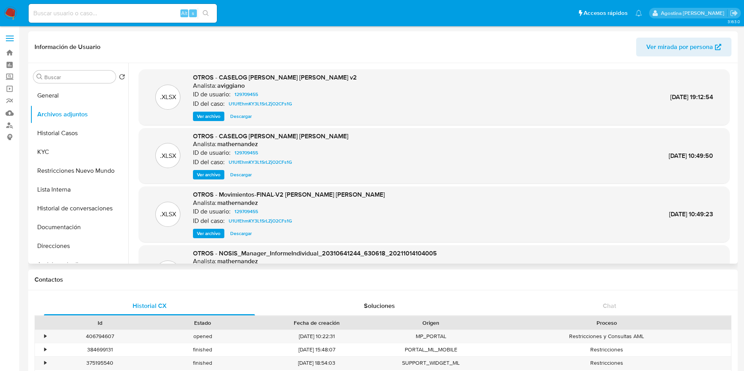
click at [216, 175] on span "Ver archivo" at bounding box center [209, 175] width 24 height 8
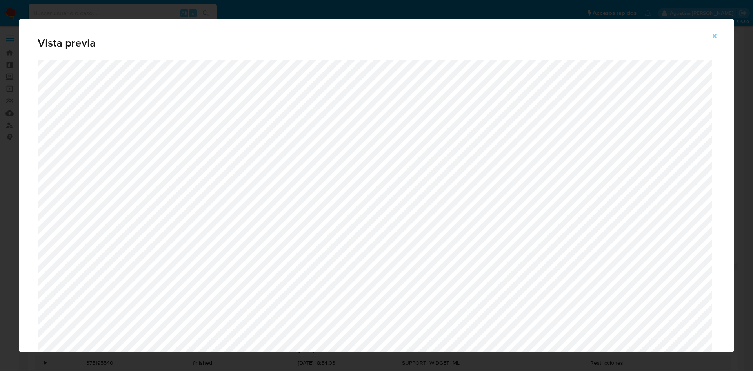
click at [711, 40] on span "Attachment preview" at bounding box center [714, 36] width 6 height 11
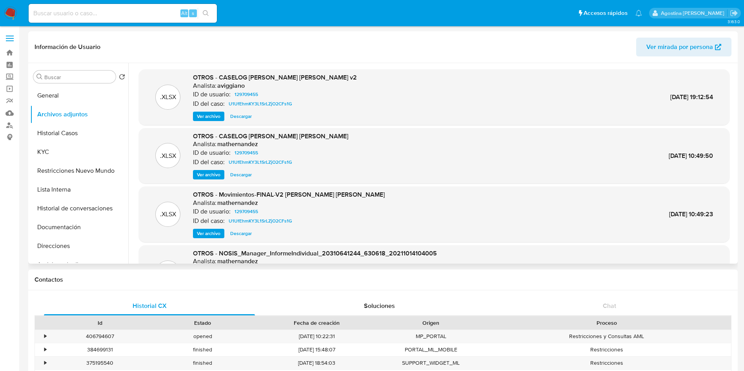
click at [251, 117] on span "Descargar" at bounding box center [241, 117] width 22 height 8
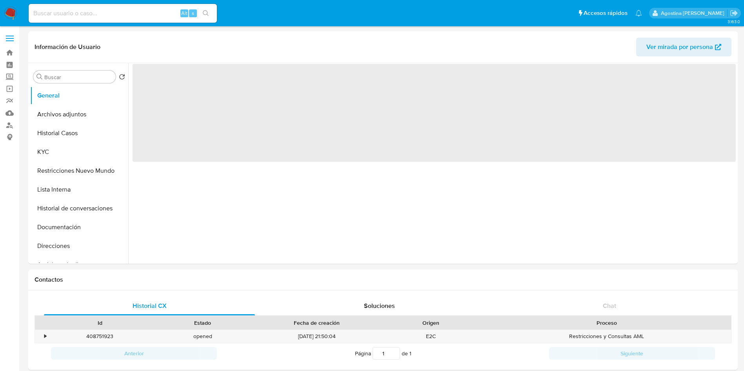
select select "10"
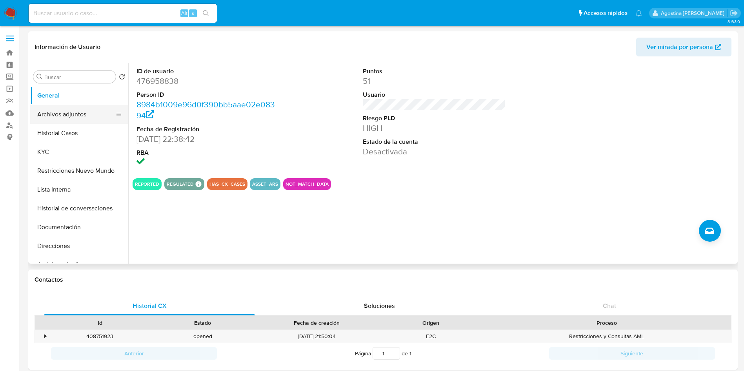
click at [65, 108] on button "Archivos adjuntos" at bounding box center [76, 114] width 92 height 19
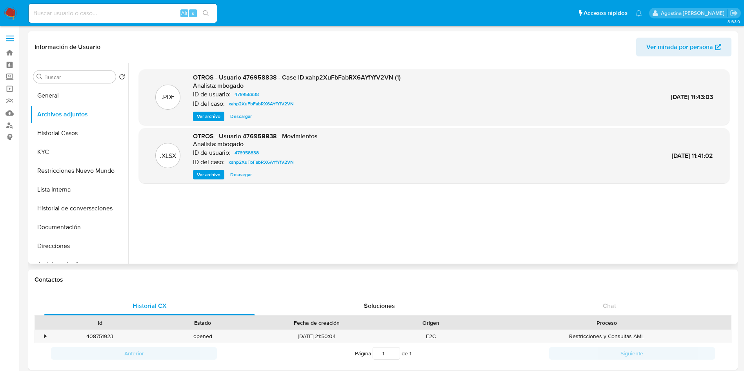
click at [205, 113] on span "Ver archivo" at bounding box center [209, 117] width 24 height 8
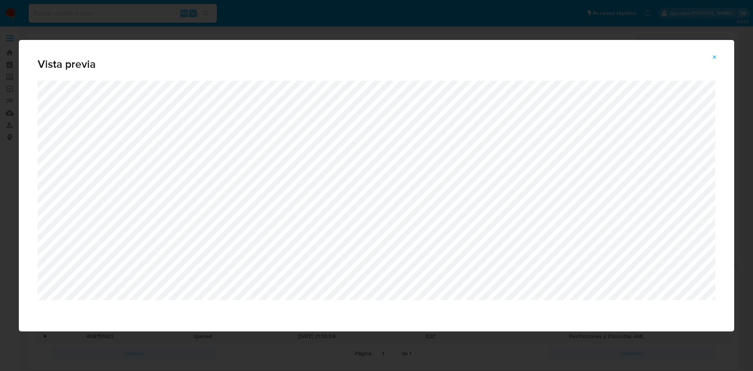
click at [713, 55] on icon "Attachment preview" at bounding box center [715, 57] width 4 height 4
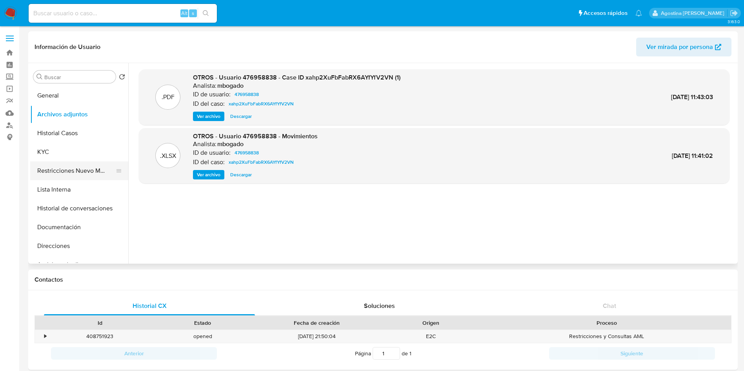
click at [71, 168] on button "Restricciones Nuevo Mundo" at bounding box center [76, 171] width 92 height 19
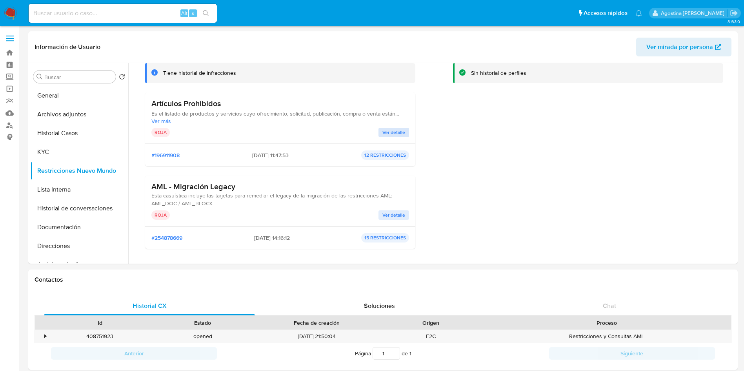
scroll to position [118, 0]
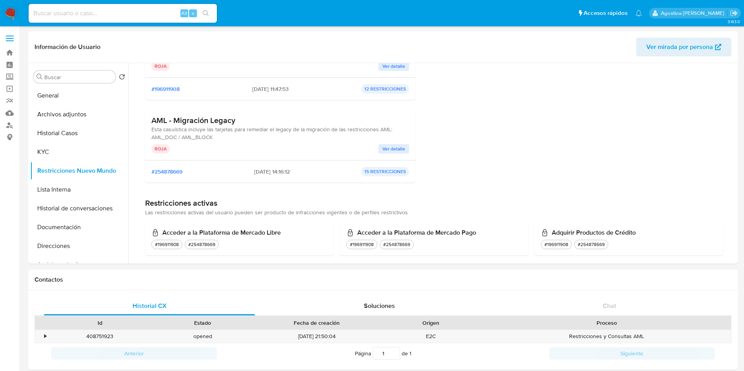
click at [133, 14] on input at bounding box center [123, 13] width 188 height 10
paste input "259988840"
type input "259988840"
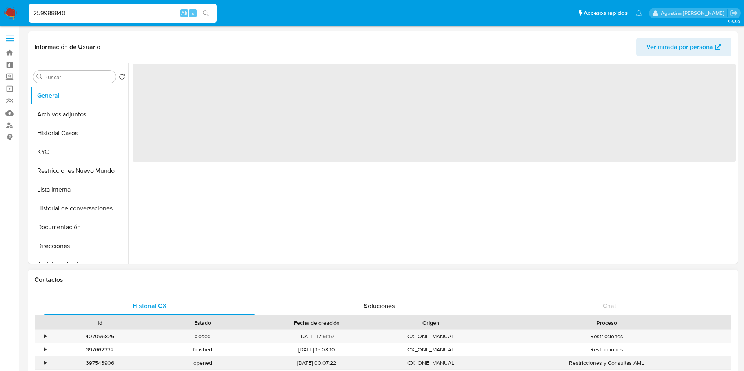
select select "10"
